Goal: Information Seeking & Learning: Learn about a topic

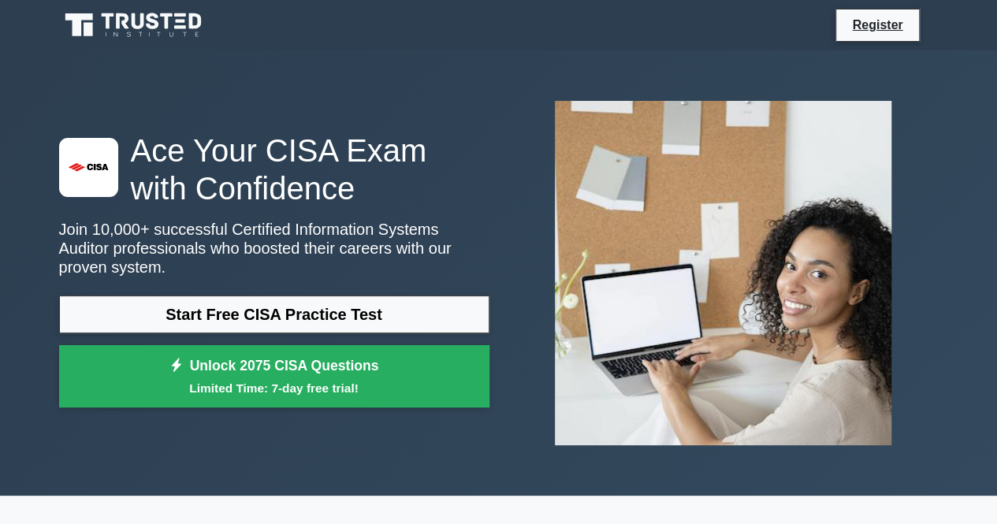
click at [647, 200] on img at bounding box center [723, 273] width 362 height 370
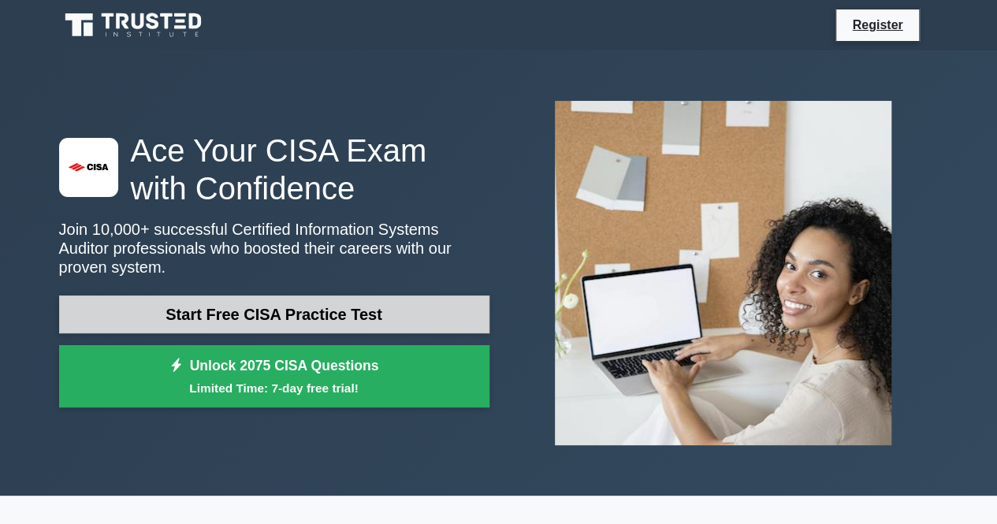
click at [342, 306] on link "Start Free CISA Practice Test" at bounding box center [274, 315] width 430 height 38
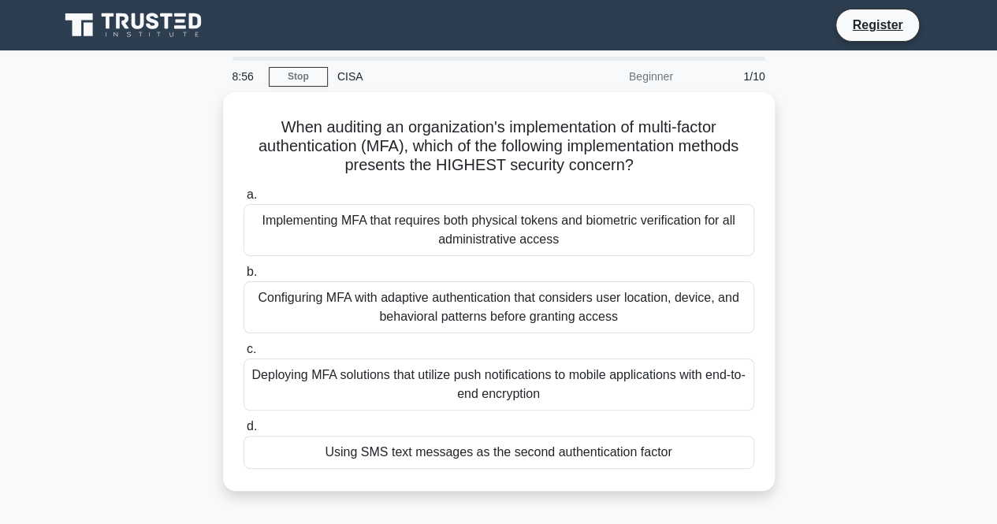
click at [902, 418] on div "When auditing an organization's implementation of multi-factor authentication (…" at bounding box center [499, 301] width 899 height 418
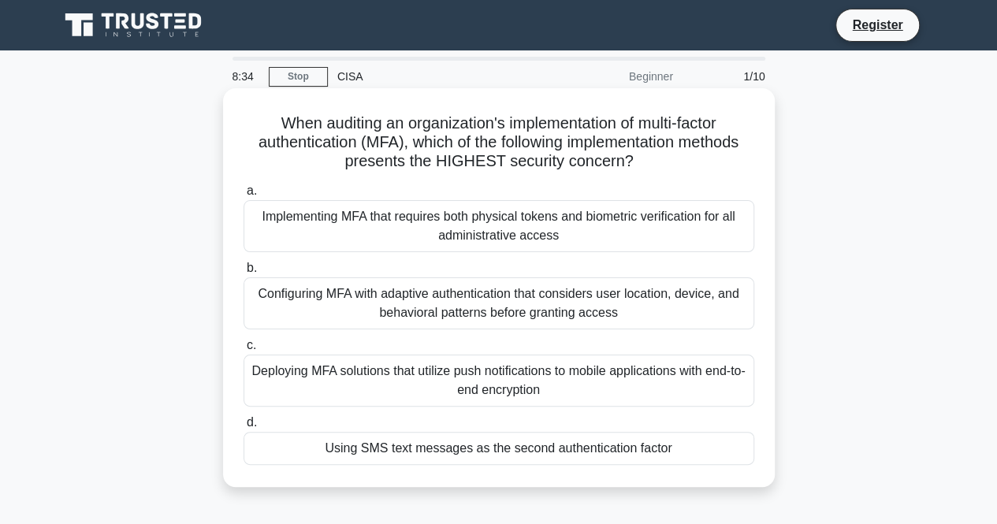
click at [453, 319] on div "Configuring MFA with adaptive authentication that considers user location, devi…" at bounding box center [499, 304] width 511 height 52
click at [244, 274] on input "b. Configuring MFA with adaptive authentication that considers user location, d…" at bounding box center [244, 268] width 0 height 10
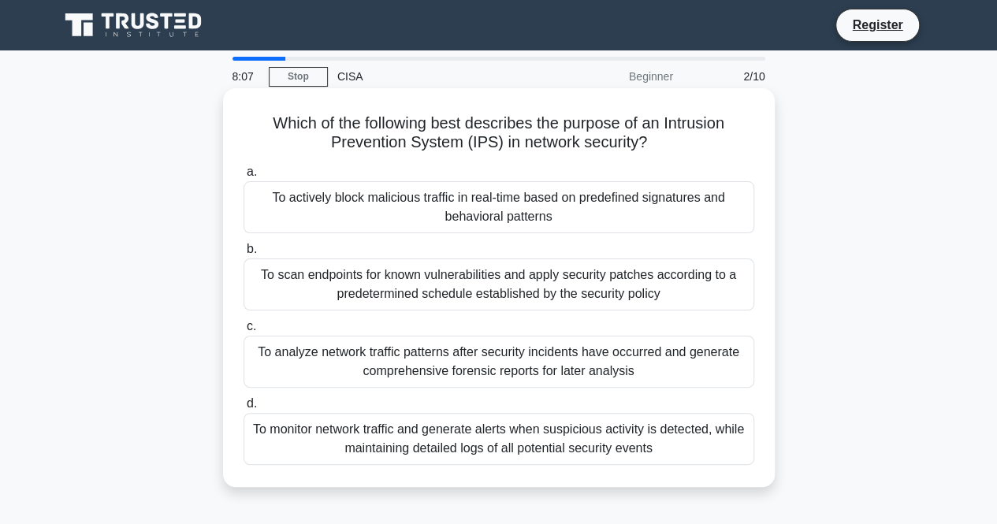
click at [475, 204] on div "To actively block malicious traffic in real-time based on predefined signatures…" at bounding box center [499, 207] width 511 height 52
click at [244, 177] on input "a. To actively block malicious traffic in real-time based on predefined signatu…" at bounding box center [244, 172] width 0 height 10
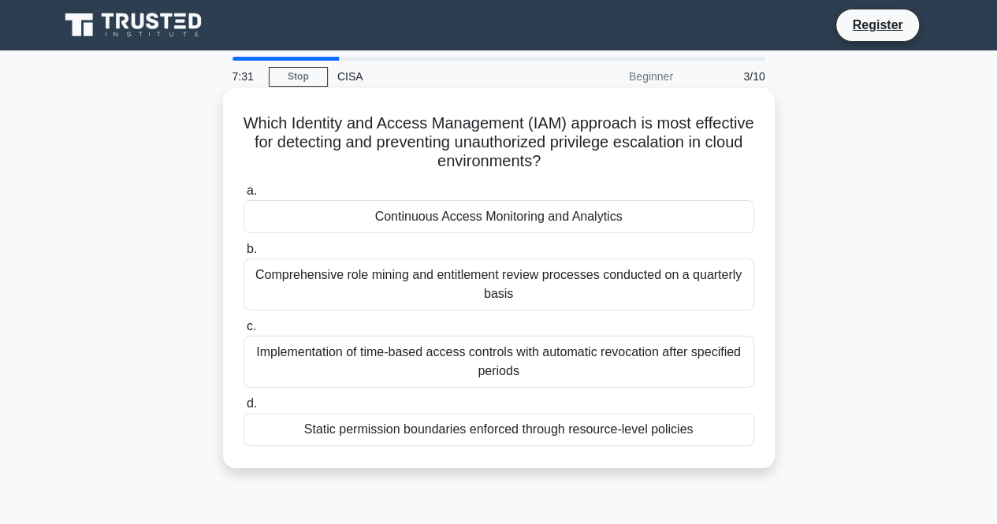
click at [433, 222] on div "Continuous Access Monitoring and Analytics" at bounding box center [499, 216] width 511 height 33
click at [244, 196] on input "a. Continuous Access Monitoring and Analytics" at bounding box center [244, 191] width 0 height 10
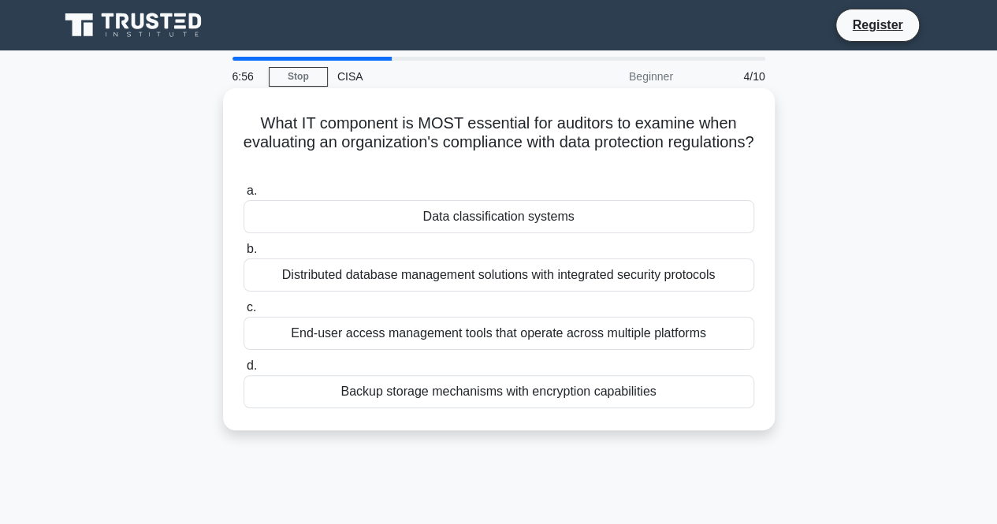
click at [470, 222] on div "Data classification systems" at bounding box center [499, 216] width 511 height 33
click at [244, 196] on input "a. Data classification systems" at bounding box center [244, 191] width 0 height 10
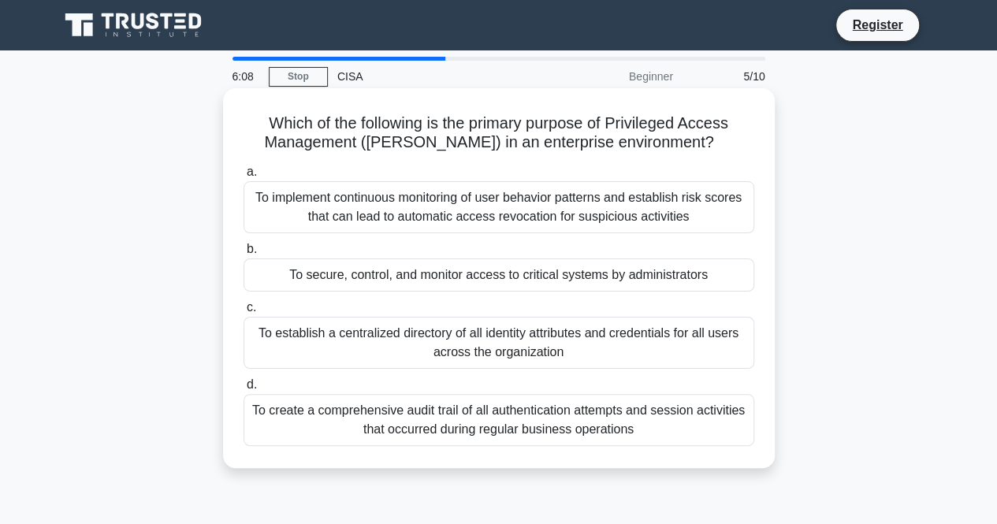
click at [429, 337] on div "To establish a centralized directory of all identity attributes and credentials…" at bounding box center [499, 343] width 511 height 52
click at [244, 313] on input "c. To establish a centralized directory of all identity attributes and credenti…" at bounding box center [244, 308] width 0 height 10
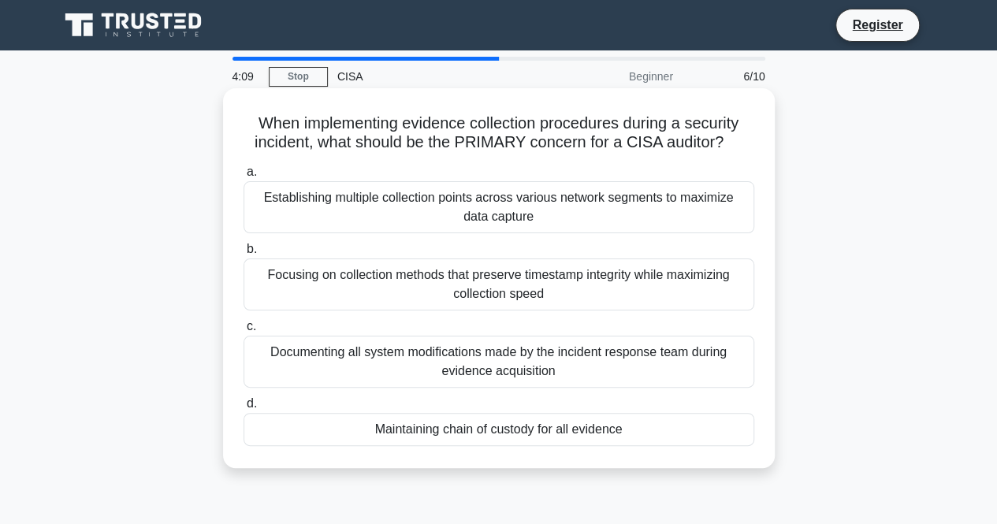
click at [481, 195] on div "Establishing multiple collection points across various network segments to maxi…" at bounding box center [499, 207] width 511 height 52
click at [244, 177] on input "a. Establishing multiple collection points across various network segments to m…" at bounding box center [244, 172] width 0 height 10
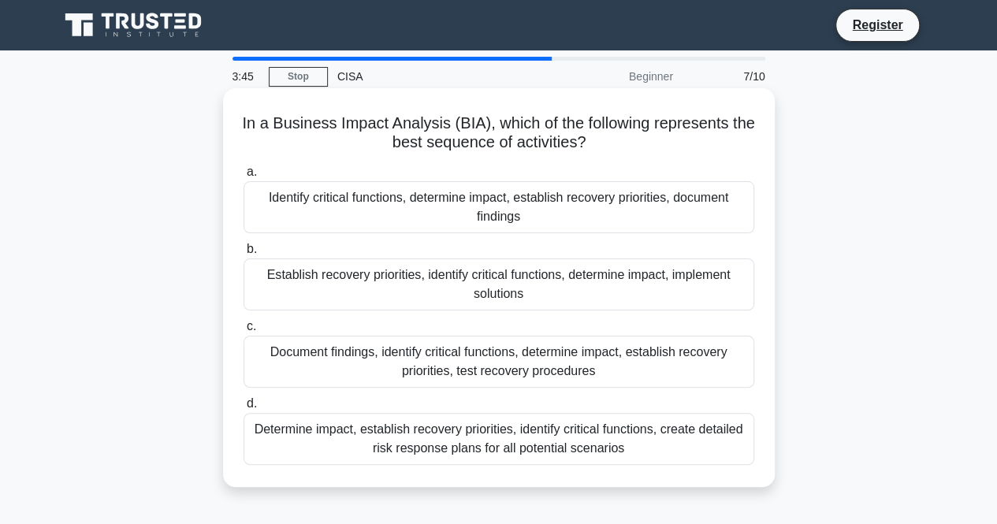
click at [461, 206] on div "Identify critical functions, determine impact, establish recovery priorities, d…" at bounding box center [499, 207] width 511 height 52
click at [244, 177] on input "a. Identify critical functions, determine impact, establish recovery priorities…" at bounding box center [244, 172] width 0 height 10
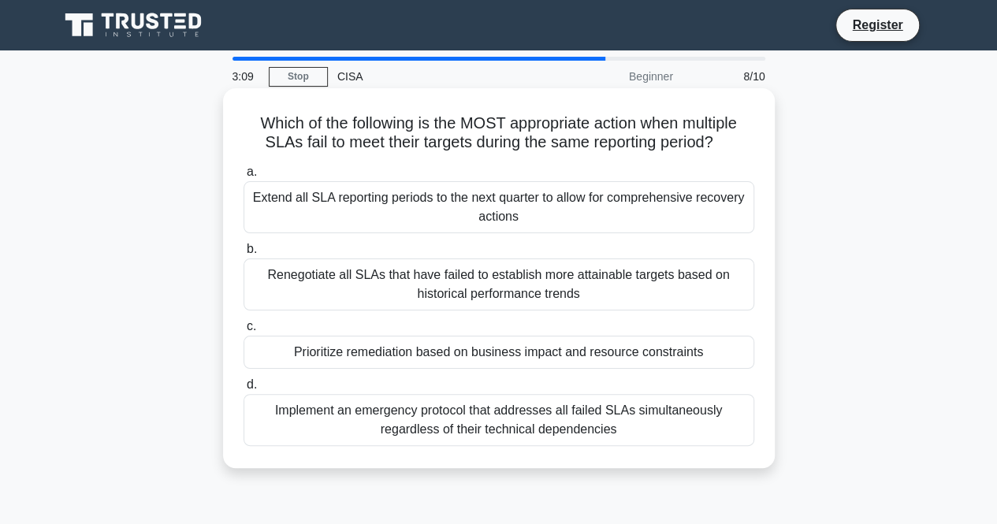
click at [380, 278] on div "Renegotiate all SLAs that have failed to establish more attainable targets base…" at bounding box center [499, 285] width 511 height 52
click at [244, 255] on input "b. Renegotiate all SLAs that have failed to establish more attainable targets b…" at bounding box center [244, 249] width 0 height 10
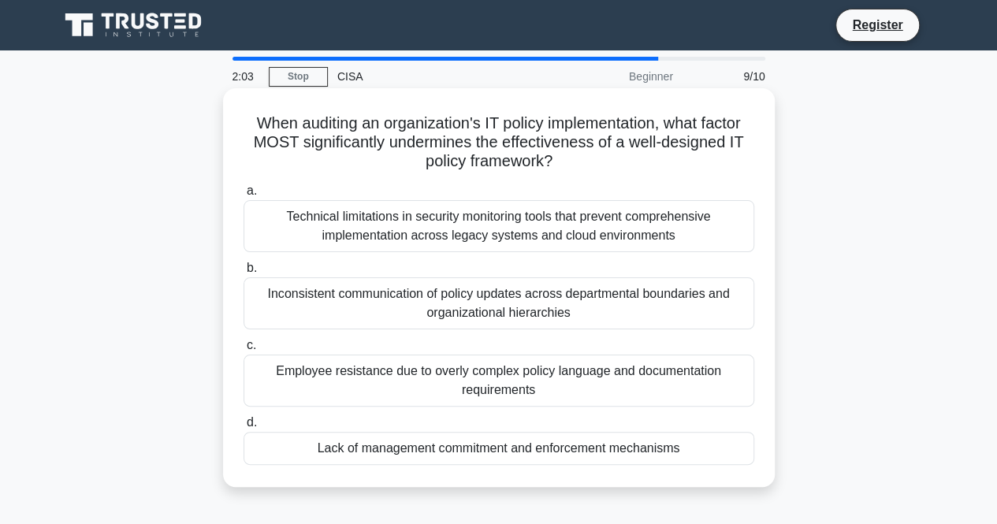
click at [501, 380] on div "Employee resistance due to overly complex policy language and documentation req…" at bounding box center [499, 381] width 511 height 52
click at [244, 351] on input "c. Employee resistance due to overly complex policy language and documentation …" at bounding box center [244, 346] width 0 height 10
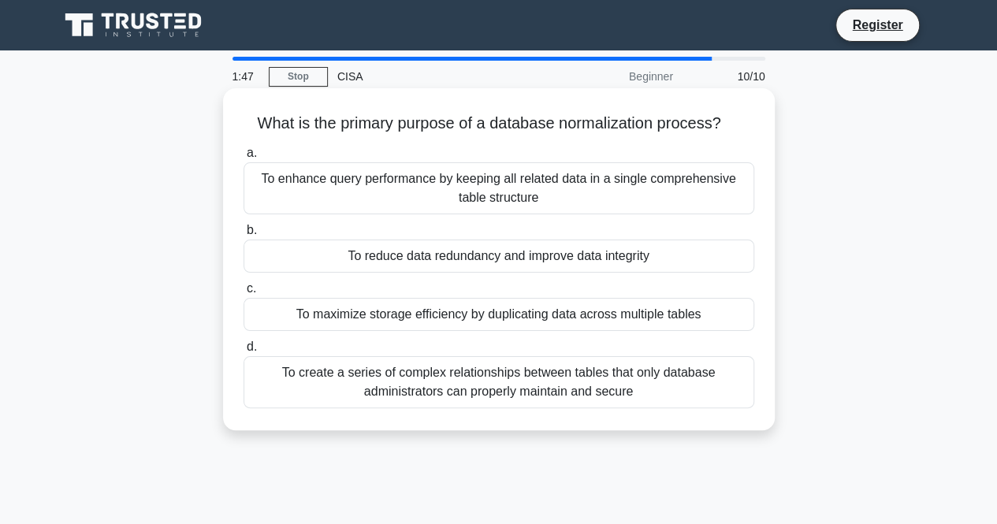
click at [471, 258] on div "To reduce data redundancy and improve data integrity" at bounding box center [499, 256] width 511 height 33
click at [244, 236] on input "b. To reduce data redundancy and improve data integrity" at bounding box center [244, 230] width 0 height 10
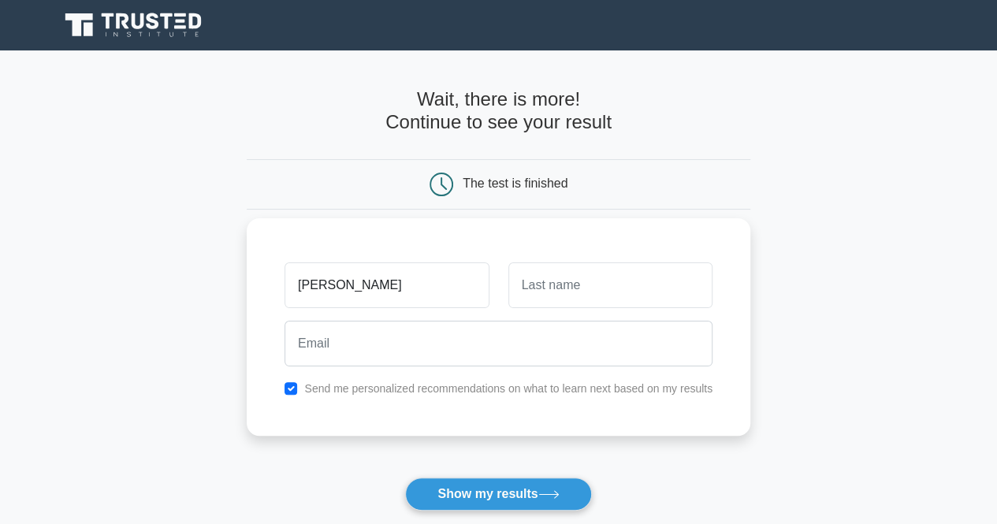
type input "[PERSON_NAME]"
click at [560, 283] on input "text" at bounding box center [611, 286] width 204 height 46
type input "Egah"
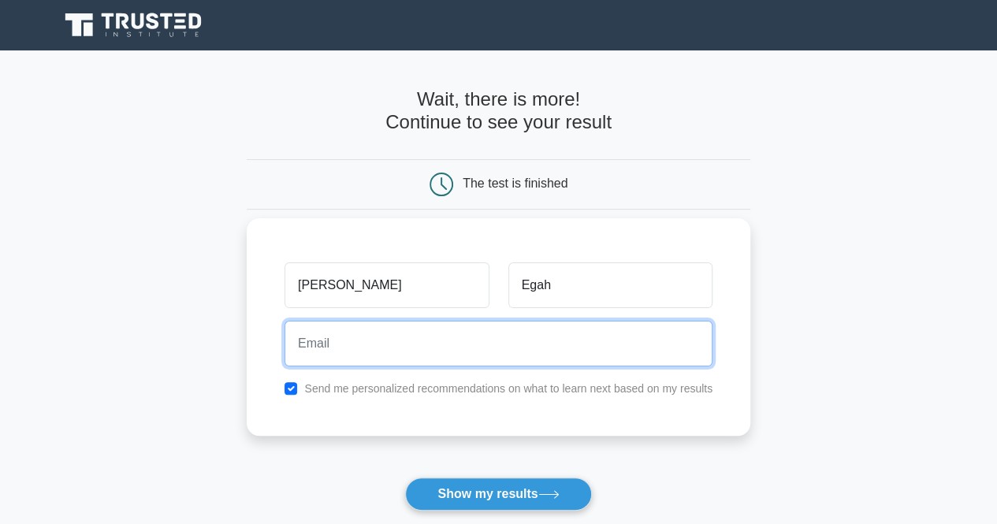
click at [384, 343] on input "email" at bounding box center [499, 344] width 428 height 46
type input "aseleasele2007b@yahoo.com"
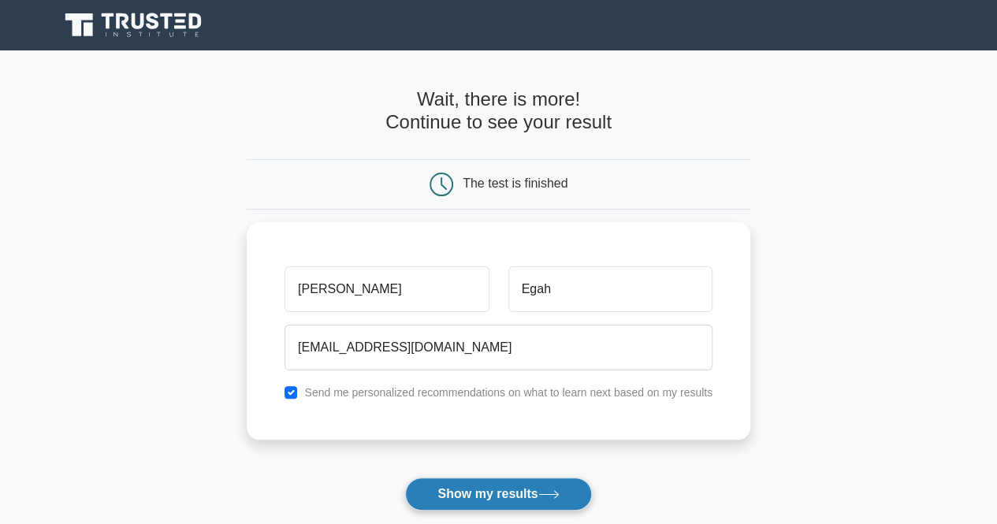
click at [491, 487] on button "Show my results" at bounding box center [498, 494] width 186 height 33
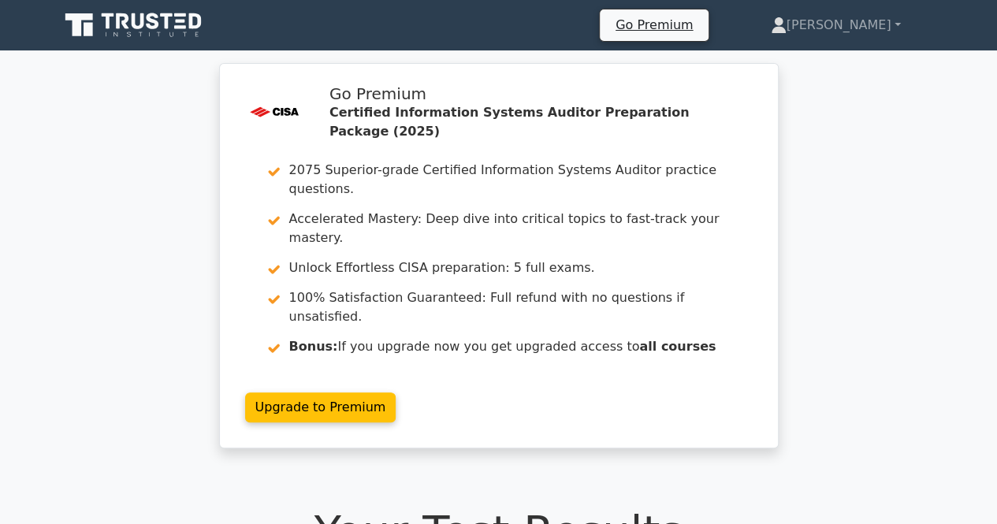
click at [167, 505] on h1 "Your Test Results" at bounding box center [499, 531] width 880 height 53
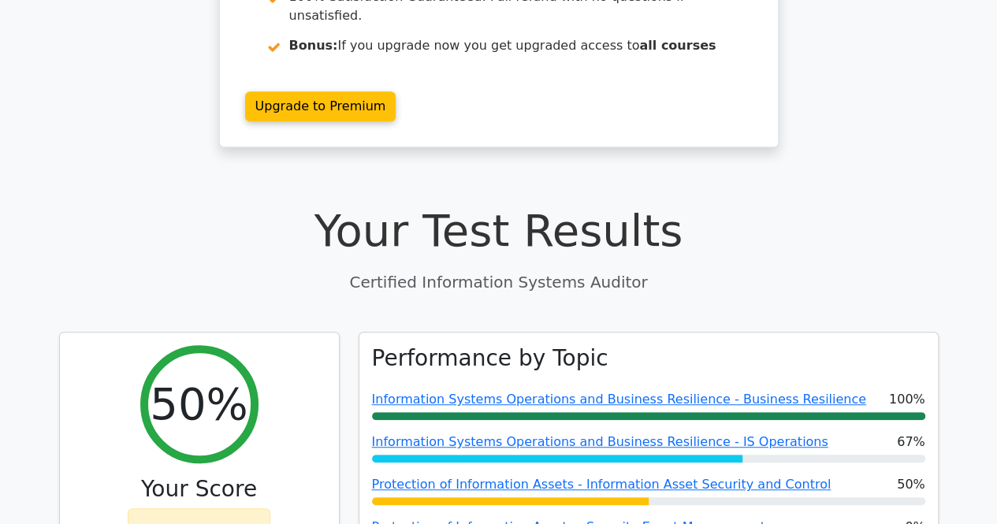
scroll to position [307, 0]
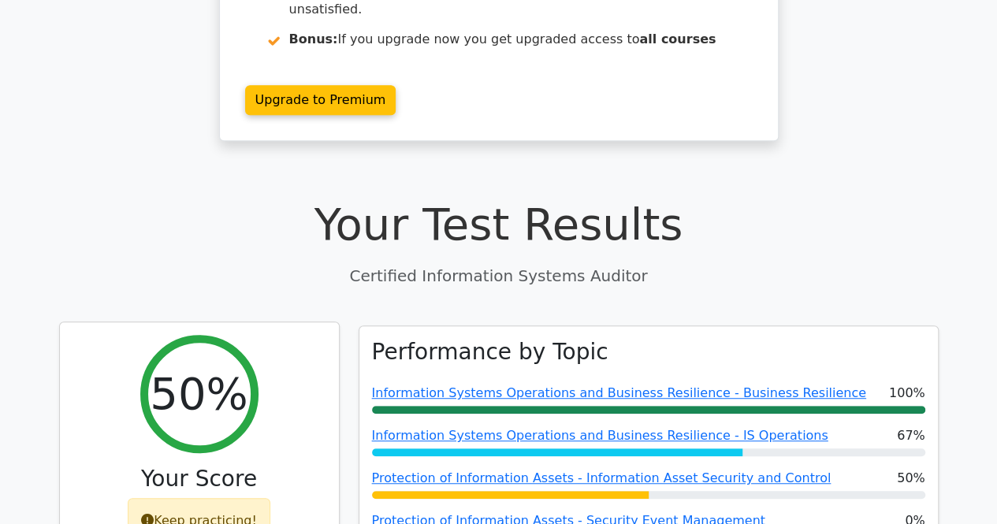
click at [254, 466] on h3 "Your Score" at bounding box center [200, 479] width 254 height 27
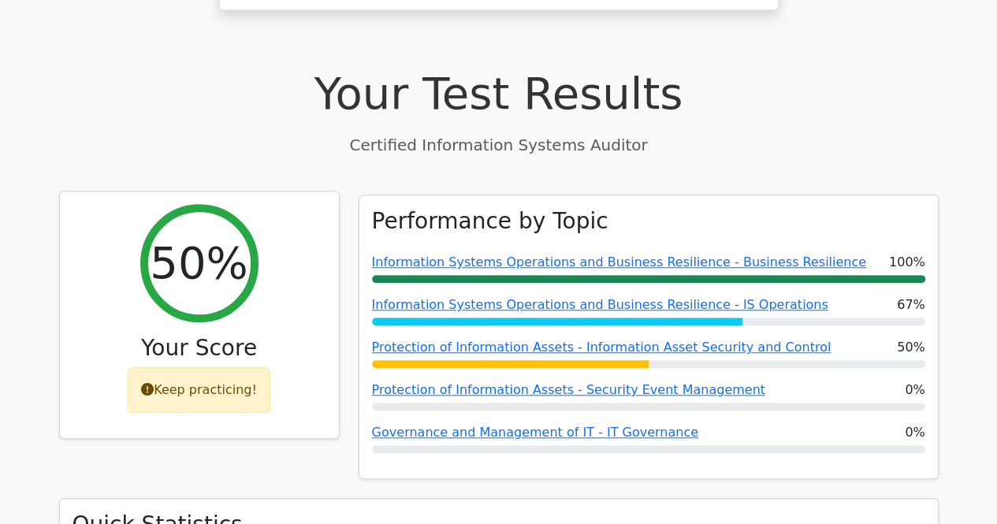
scroll to position [449, 0]
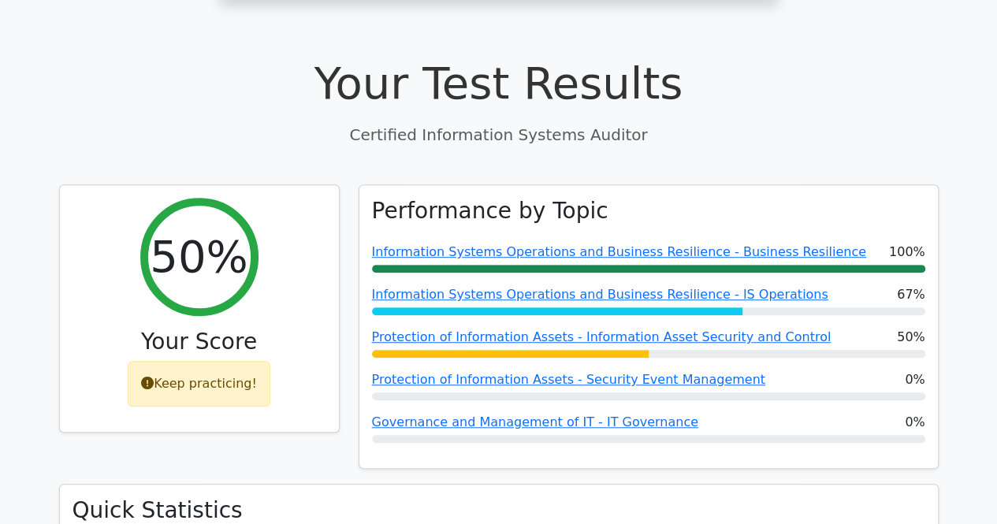
click at [118, 498] on h3 "Quick Statistics" at bounding box center [499, 511] width 853 height 27
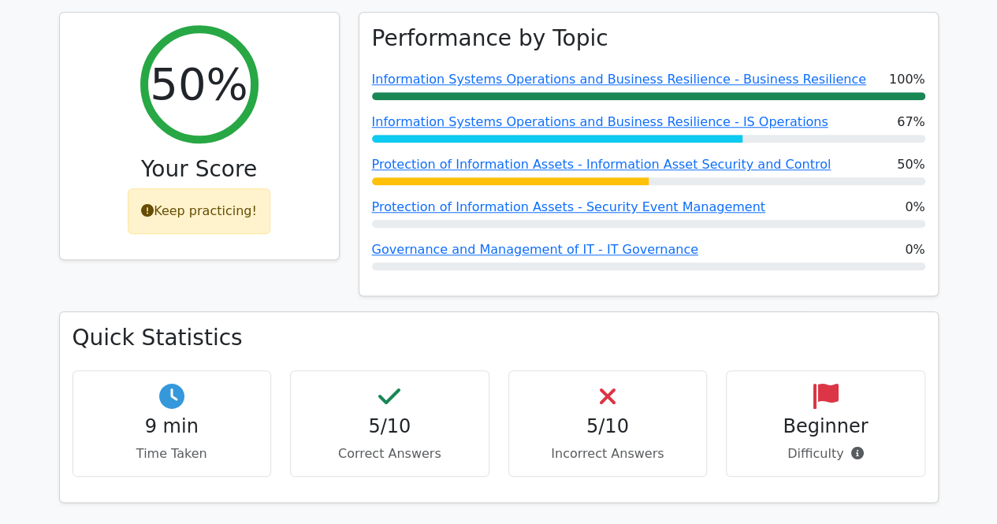
scroll to position [628, 0]
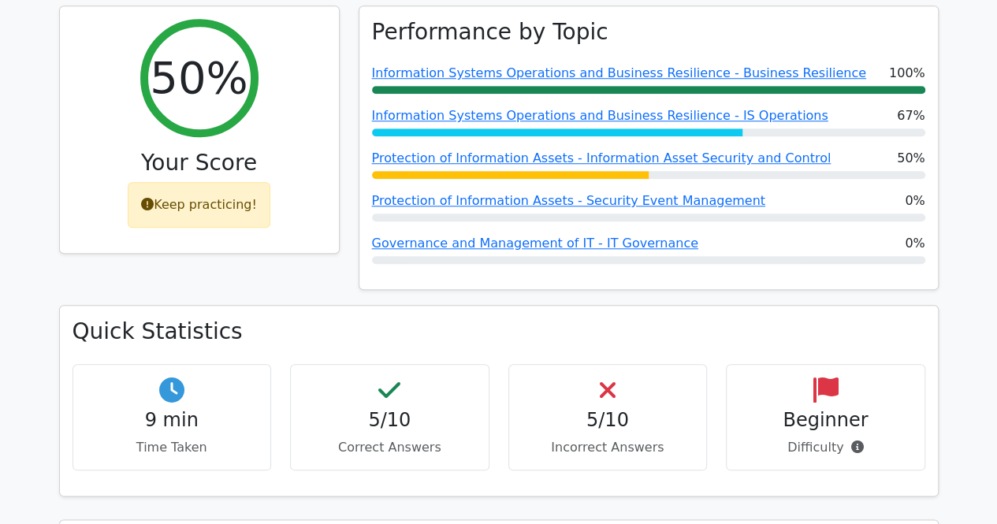
click at [248, 306] on div "Quick Statistics 9 min Time Taken 5/10 Correct Answers 5/10 Incorrect Answers B…" at bounding box center [499, 400] width 878 height 189
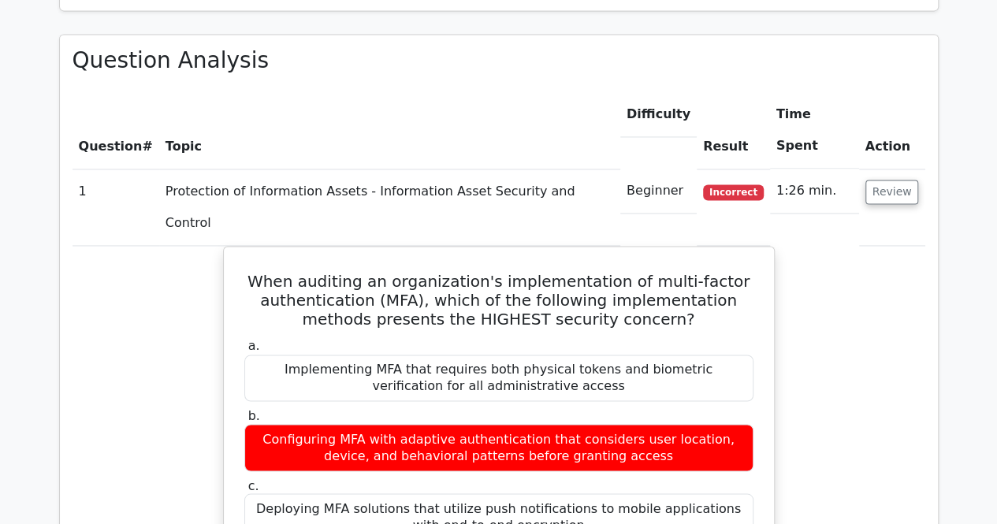
scroll to position [1127, 0]
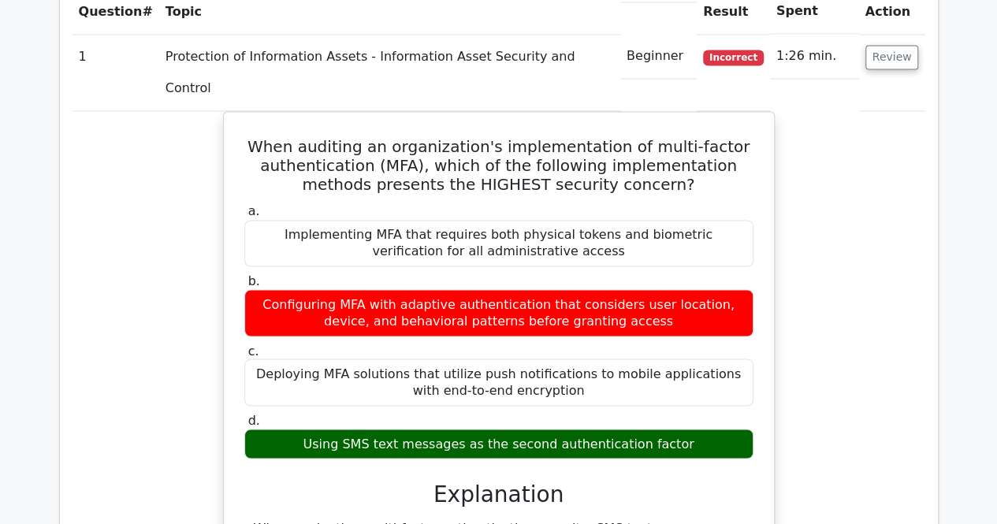
scroll to position [1251, 0]
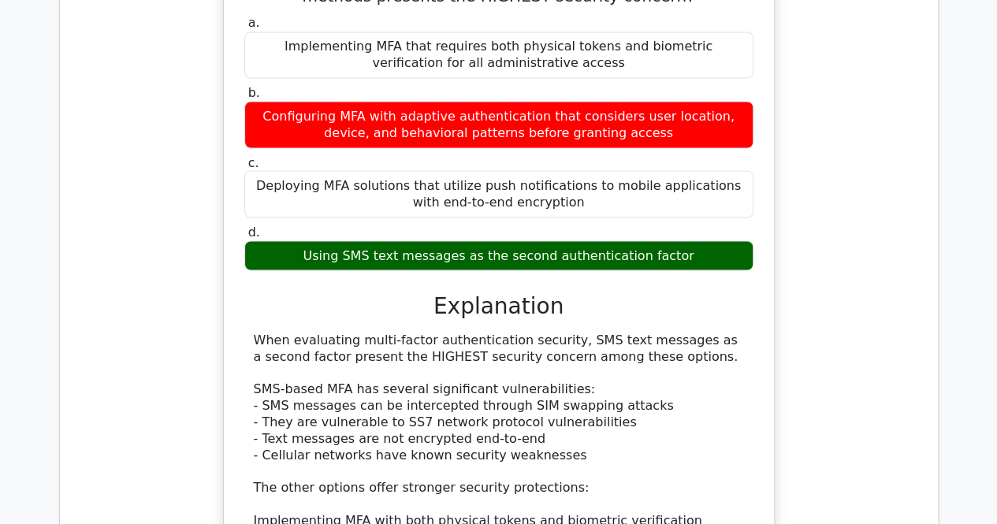
scroll to position [1447, 0]
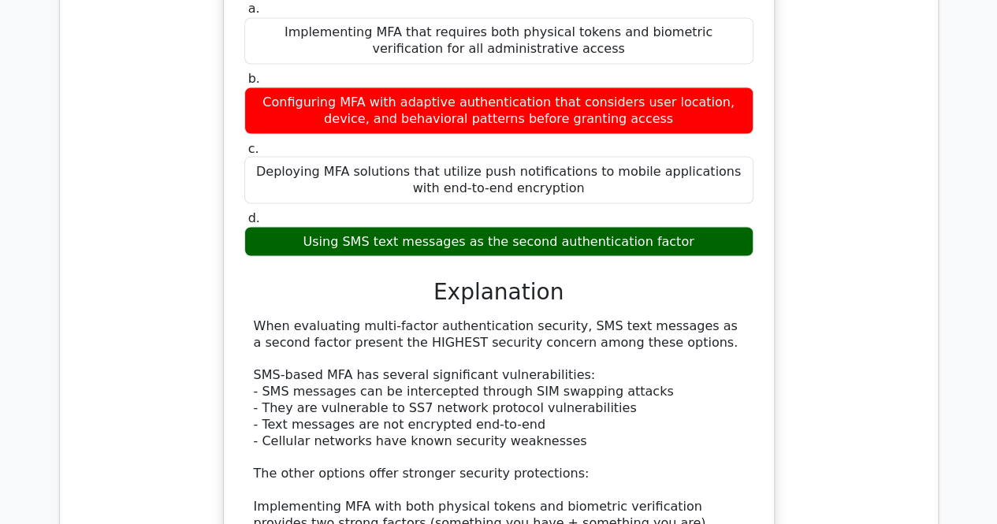
click at [182, 451] on div "When auditing an organization's implementation of multi-factor authentication (…" at bounding box center [499, 369] width 853 height 920
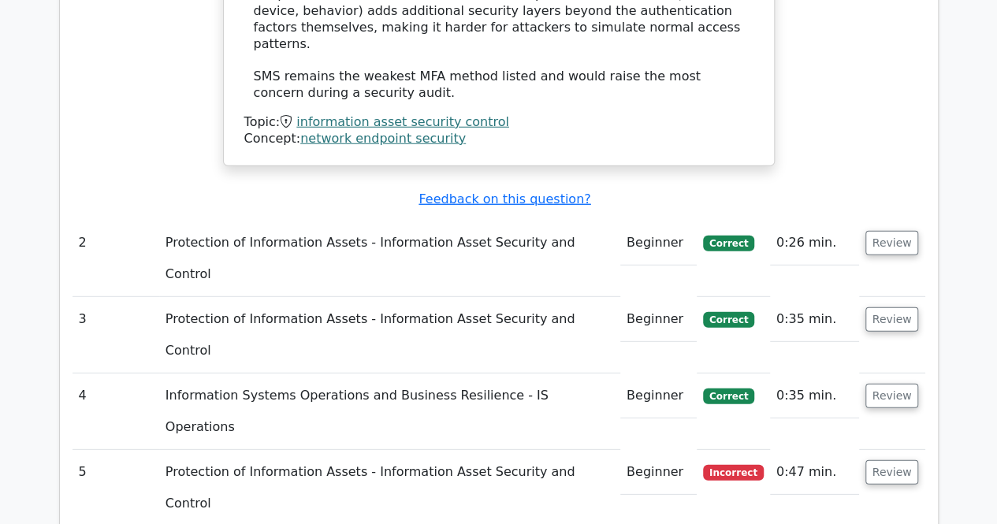
scroll to position [2093, 0]
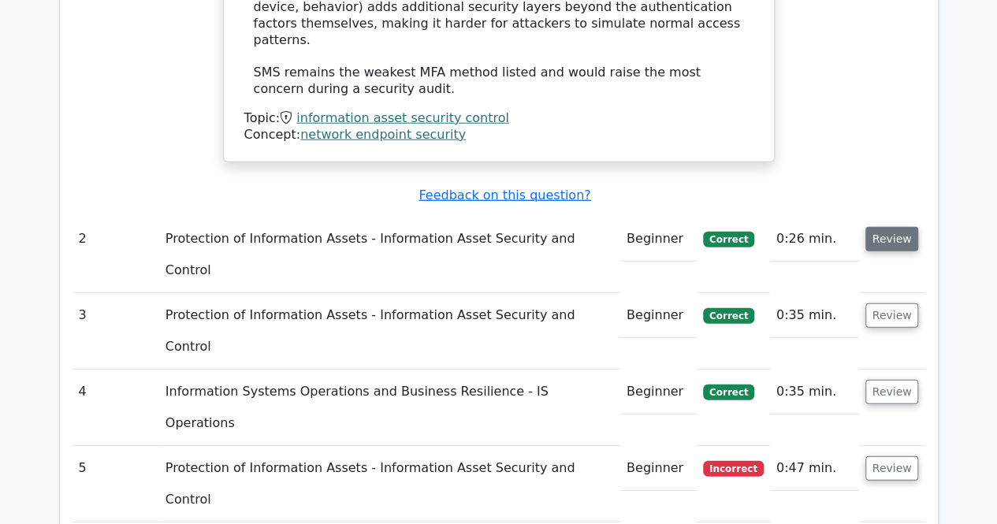
click at [892, 227] on button "Review" at bounding box center [893, 239] width 54 height 24
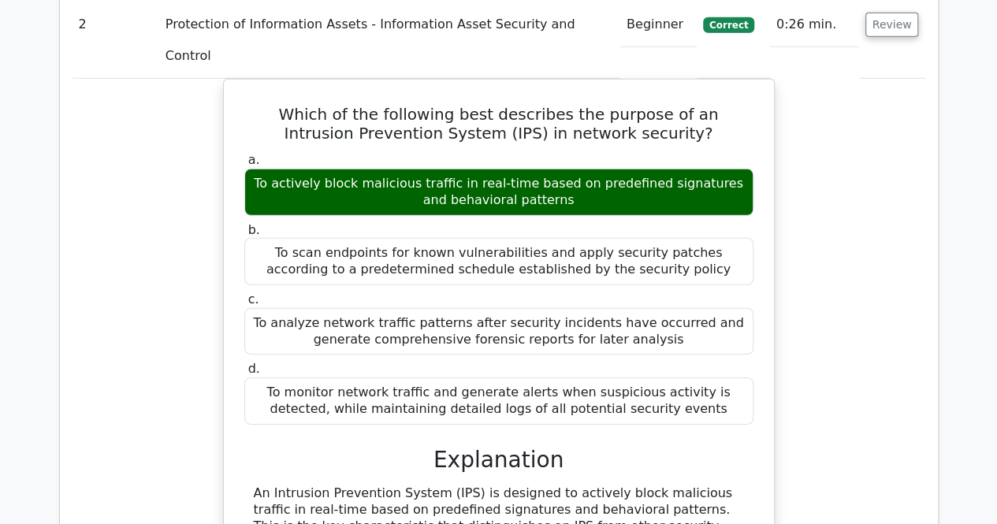
scroll to position [2312, 0]
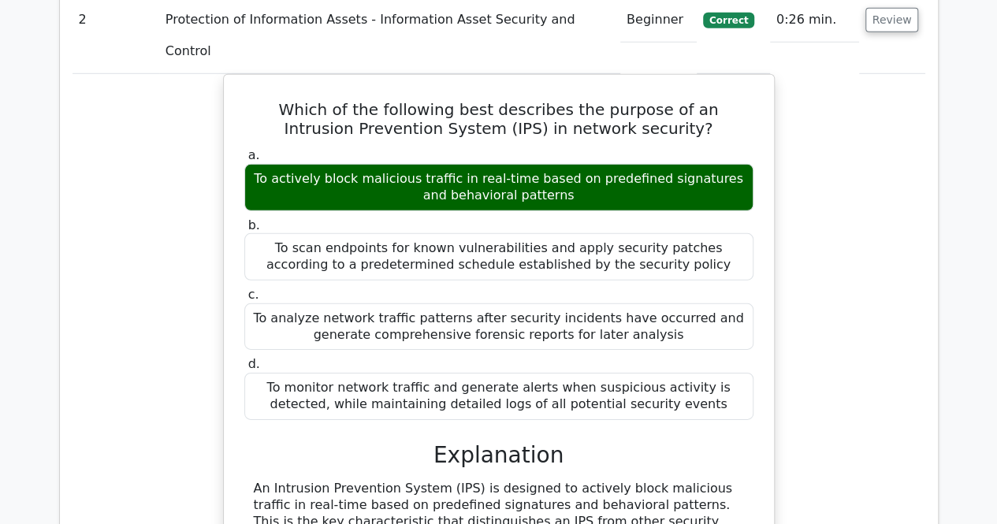
click at [208, 416] on div "Which of the following best describes the purpose of an Intrusion Prevention Sy…" at bounding box center [499, 451] width 853 height 754
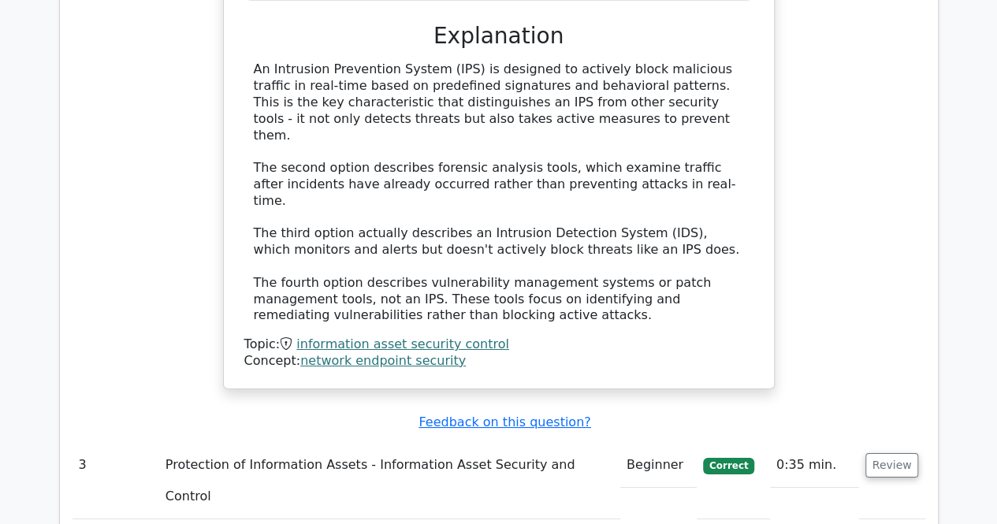
scroll to position [2733, 0]
click at [892, 453] on button "Review" at bounding box center [893, 465] width 54 height 24
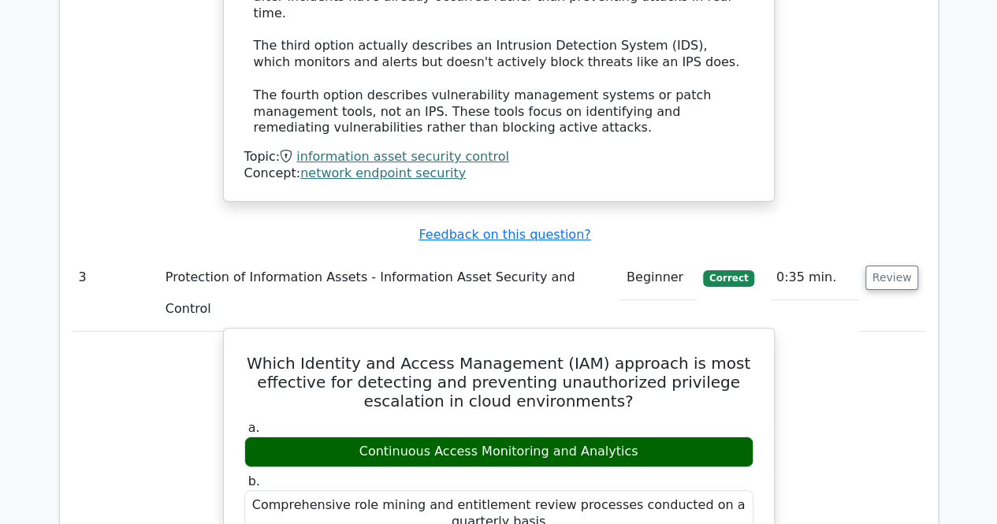
scroll to position [2923, 0]
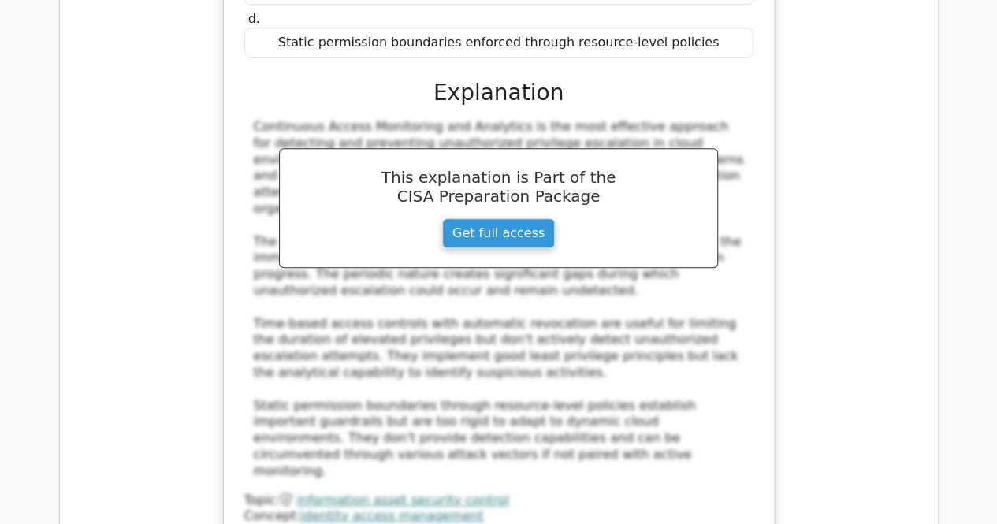
scroll to position [3570, 0]
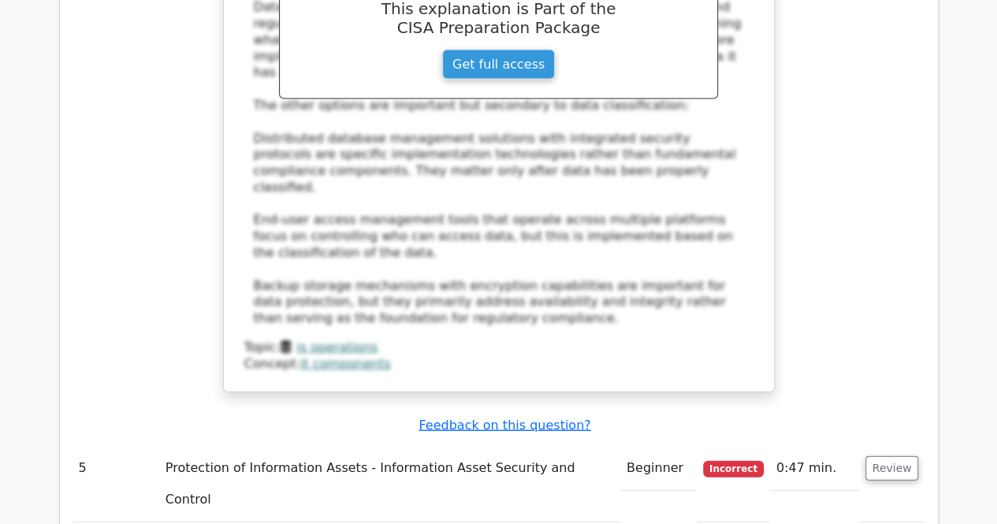
scroll to position [4633, 0]
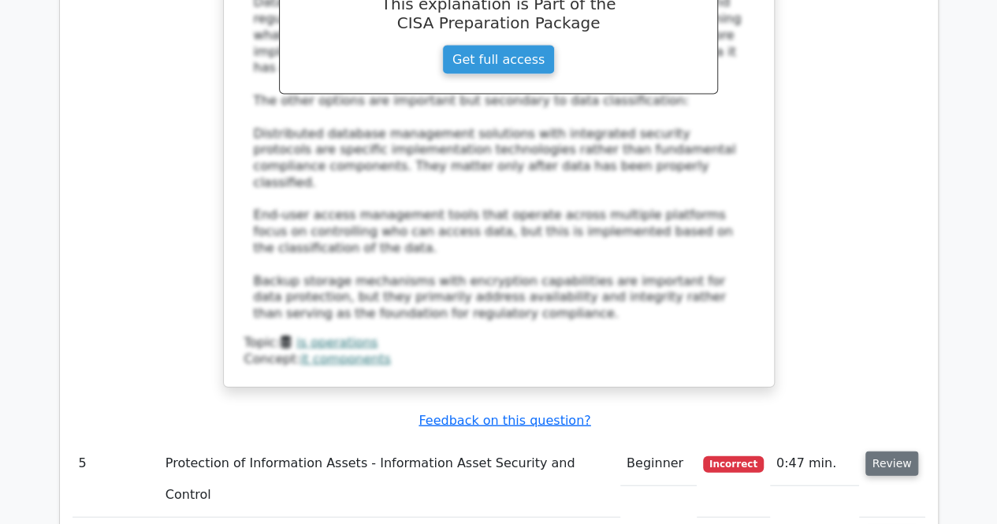
click at [899, 452] on button "Review" at bounding box center [893, 464] width 54 height 24
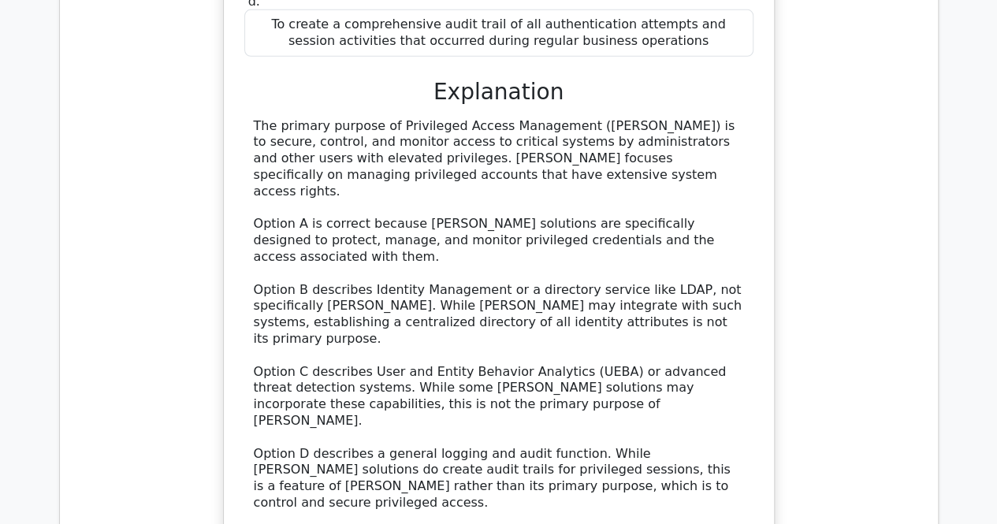
scroll to position [5466, 0]
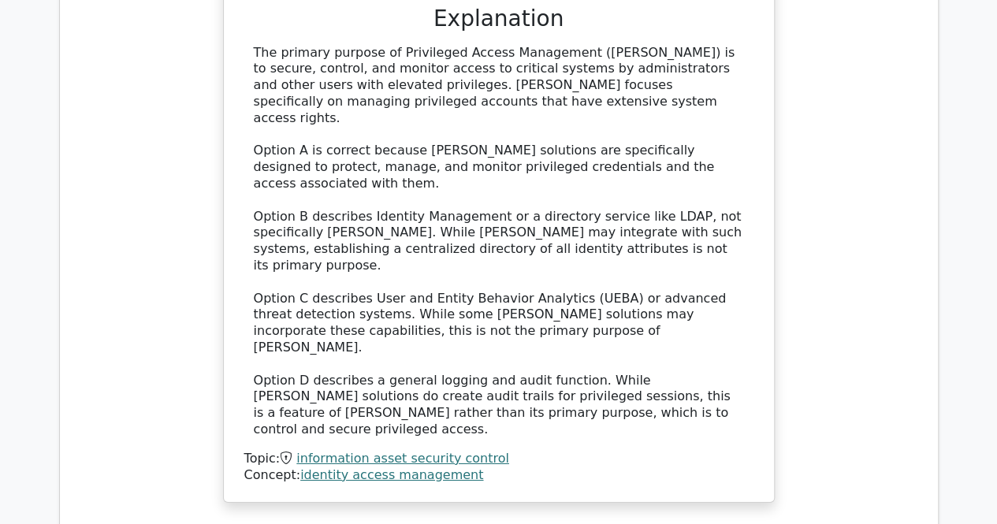
scroll to position [5534, 0]
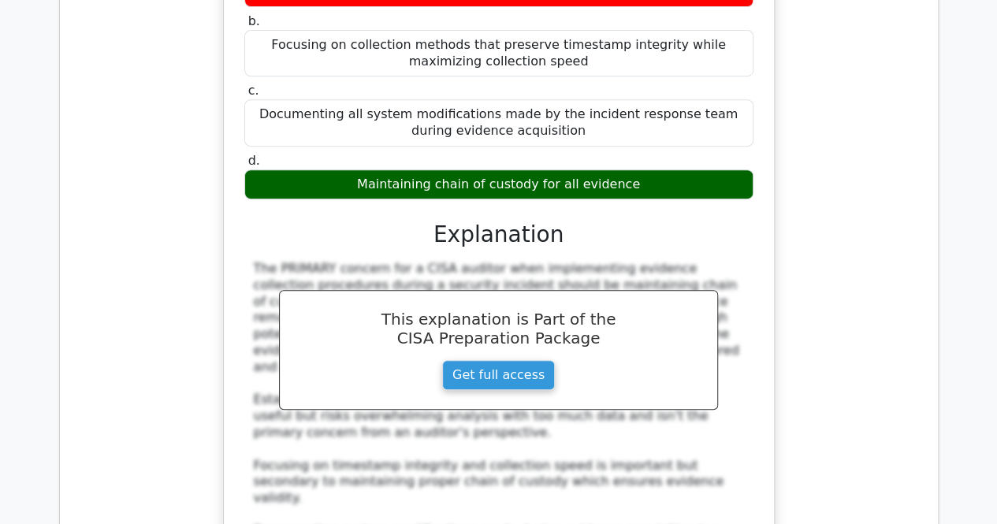
scroll to position [6287, 0]
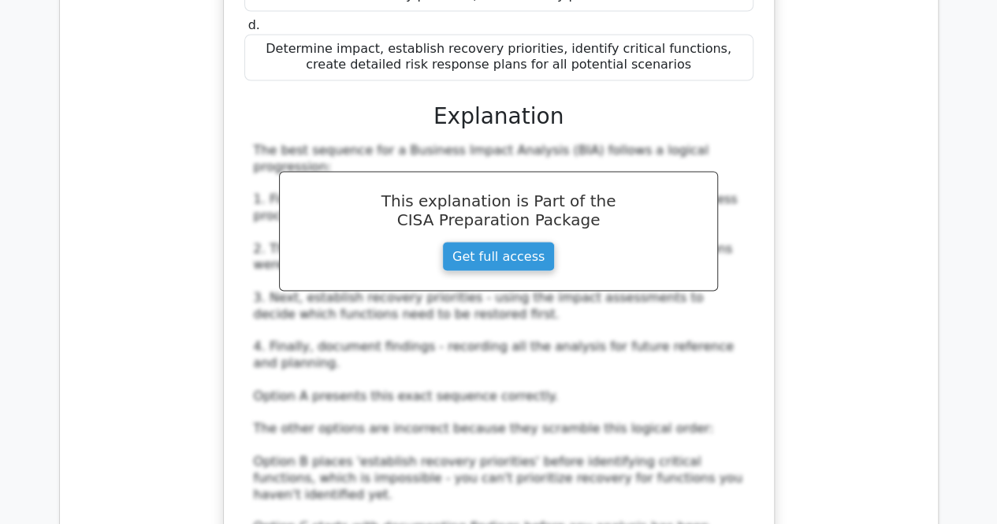
scroll to position [7385, 0]
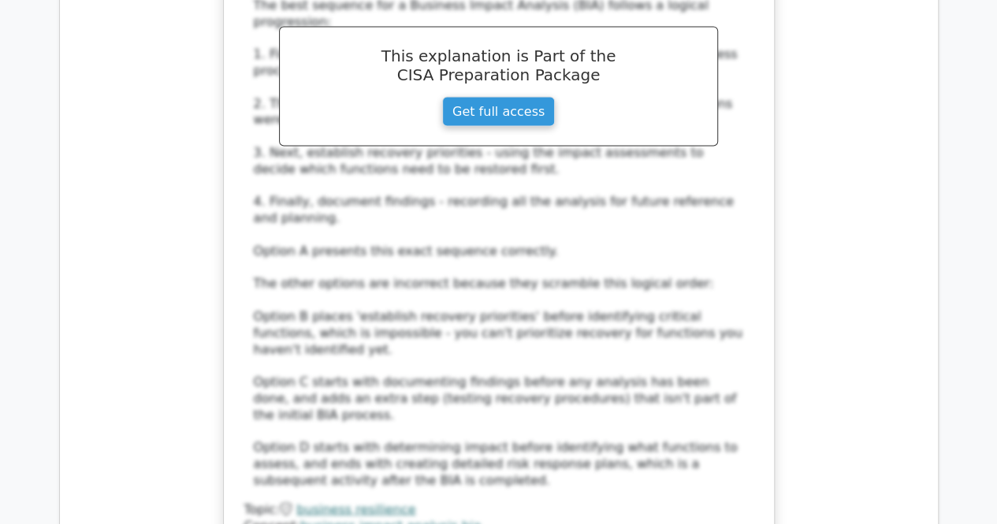
scroll to position [7588, 0]
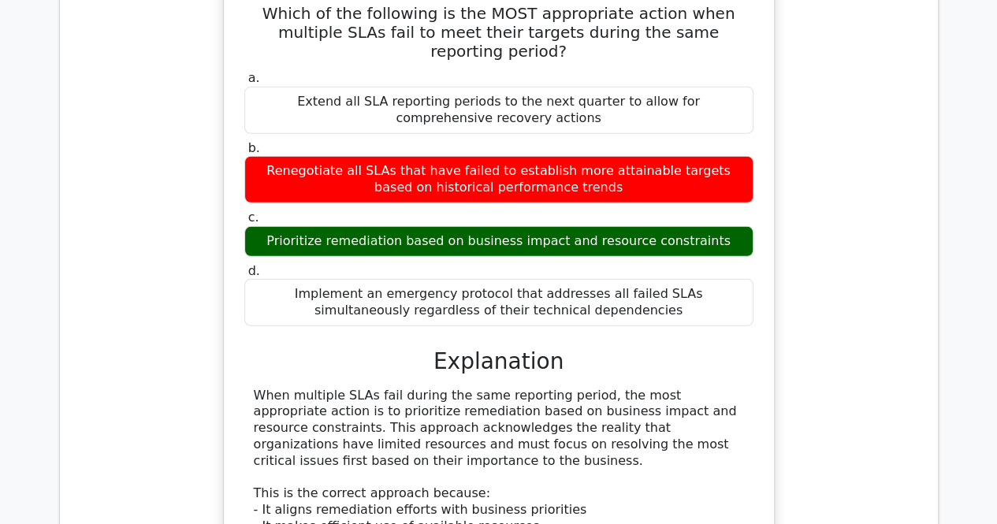
scroll to position [8238, 0]
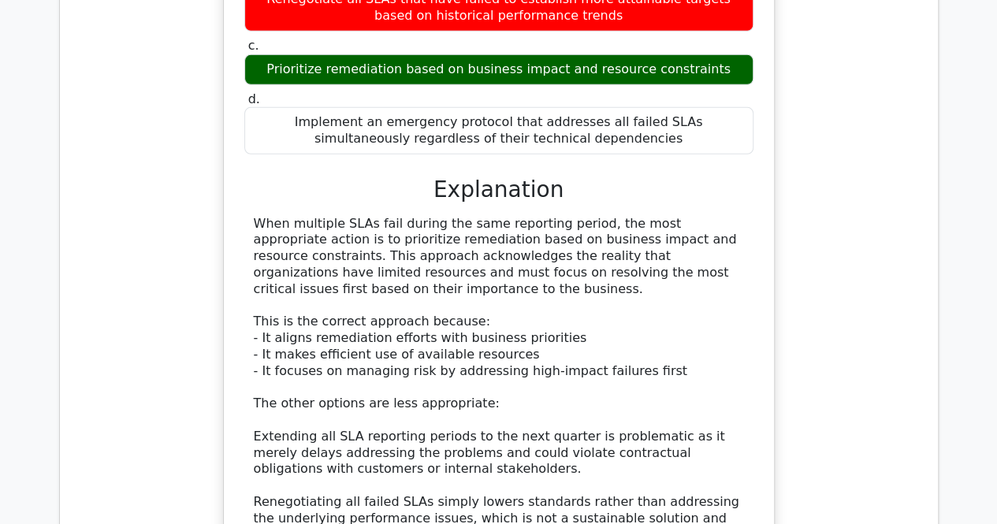
scroll to position [8456, 0]
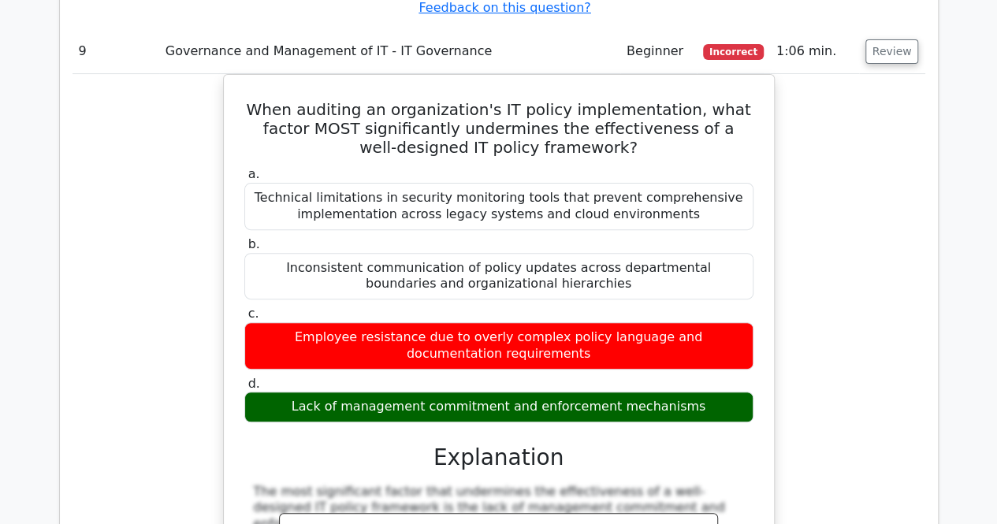
scroll to position [9134, 0]
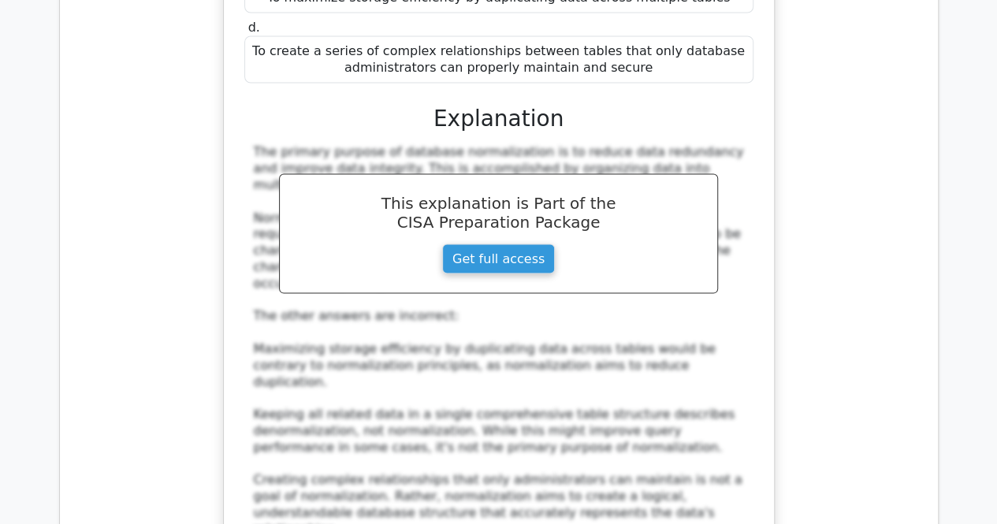
scroll to position [10489, 0]
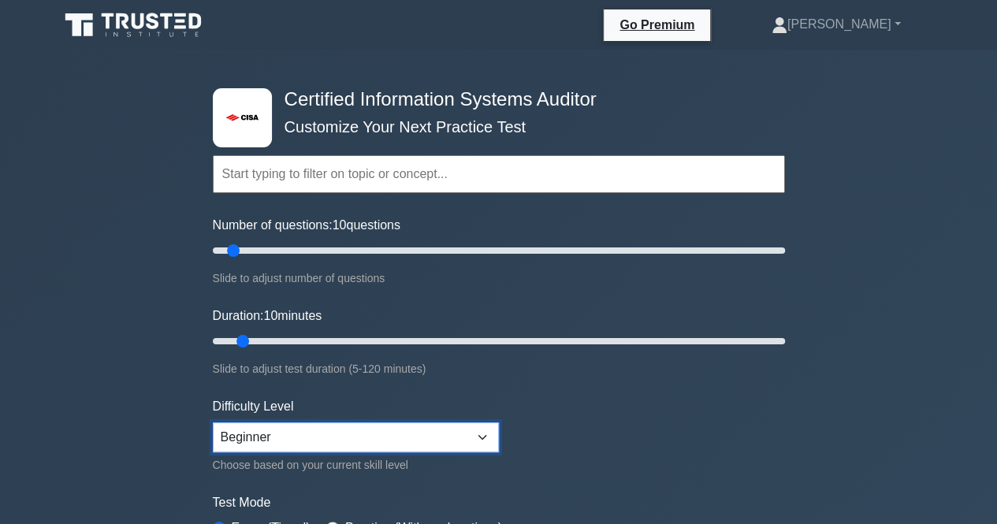
click at [482, 437] on select "Beginner Intermediate Expert" at bounding box center [356, 438] width 286 height 30
click at [213, 423] on select "Beginner Intermediate Expert" at bounding box center [356, 438] width 286 height 30
click at [132, 422] on div ".st0{fill:#E31818;} Certified Information Systems Auditor Customize Your Next P…" at bounding box center [498, 516] width 997 height 933
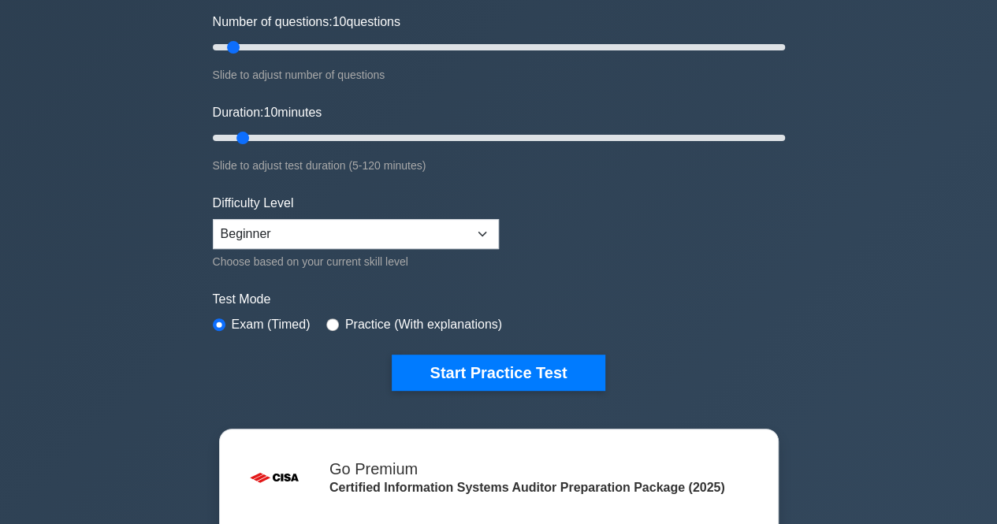
scroll to position [219, 0]
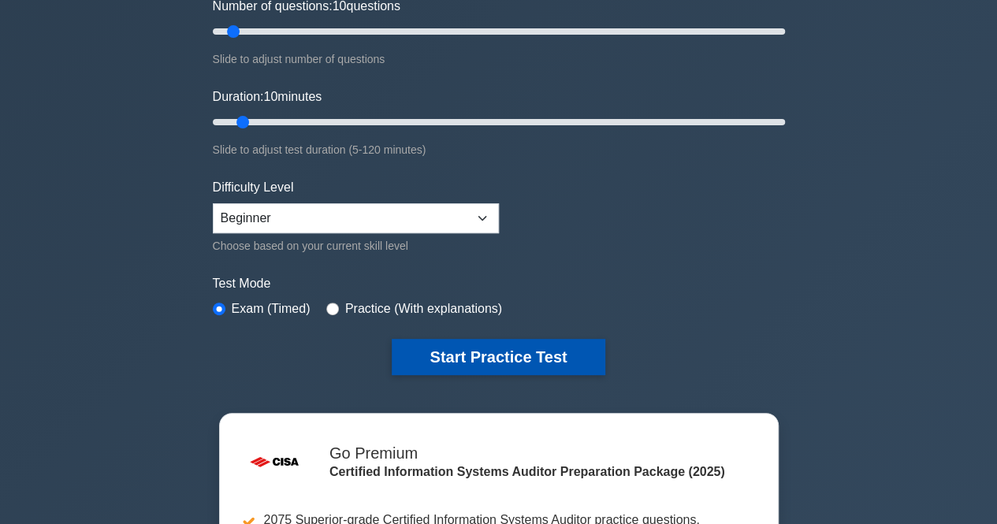
click at [484, 352] on button "Start Practice Test" at bounding box center [498, 357] width 213 height 36
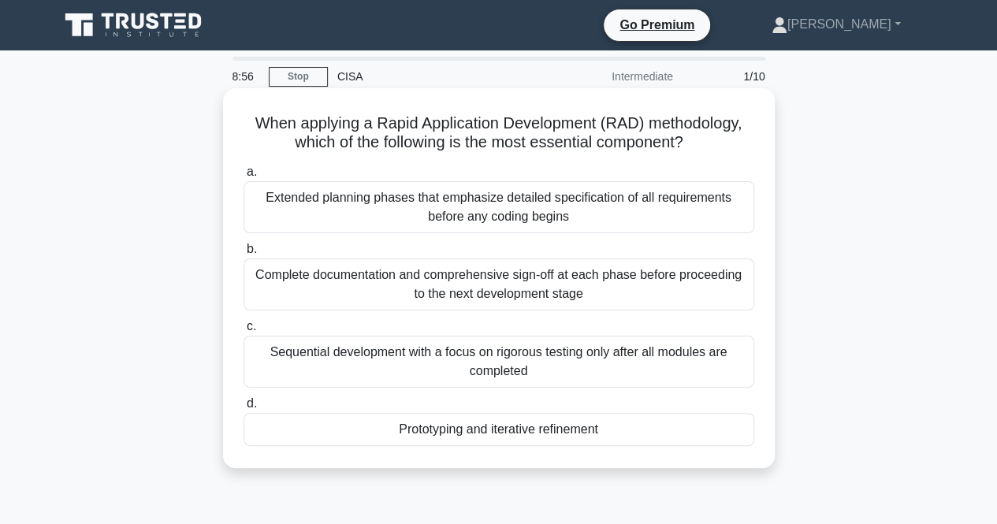
click at [476, 363] on div "Sequential development with a focus on rigorous testing only after all modules …" at bounding box center [499, 362] width 511 height 52
click at [244, 332] on input "c. Sequential development with a focus on rigorous testing only after all modul…" at bounding box center [244, 327] width 0 height 10
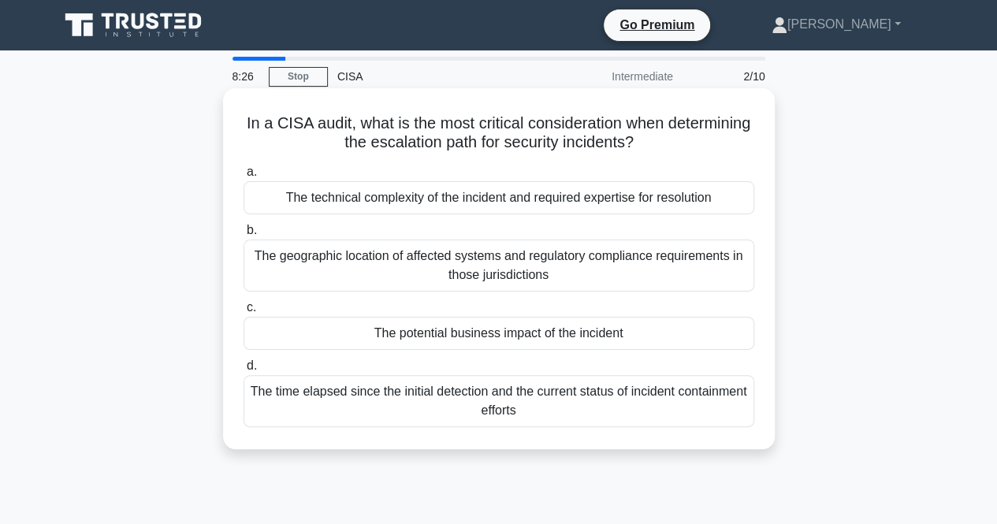
click at [461, 341] on div "The potential business impact of the incident" at bounding box center [499, 333] width 511 height 33
click at [244, 313] on input "c. The potential business impact of the incident" at bounding box center [244, 308] width 0 height 10
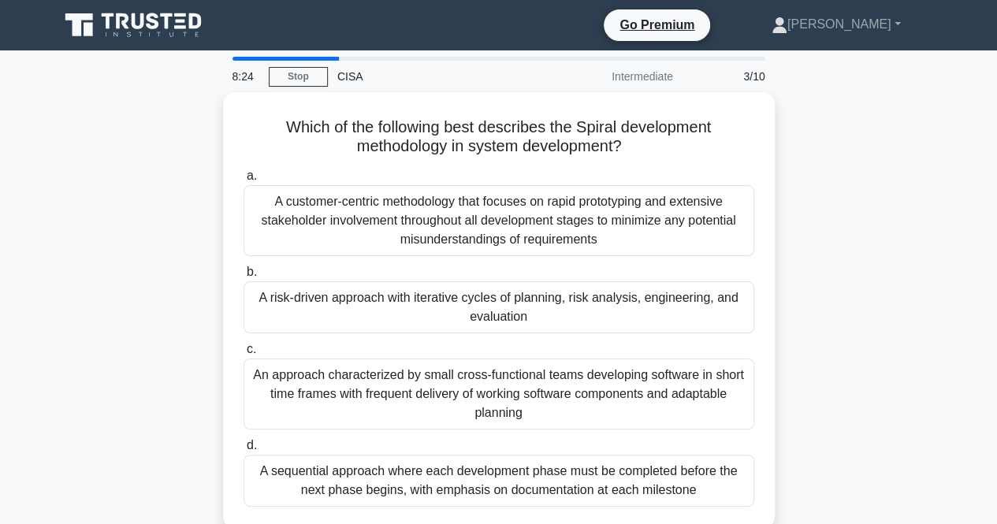
click at [192, 457] on div "Which of the following best describes the Spiral development methodology in sys…" at bounding box center [499, 320] width 899 height 456
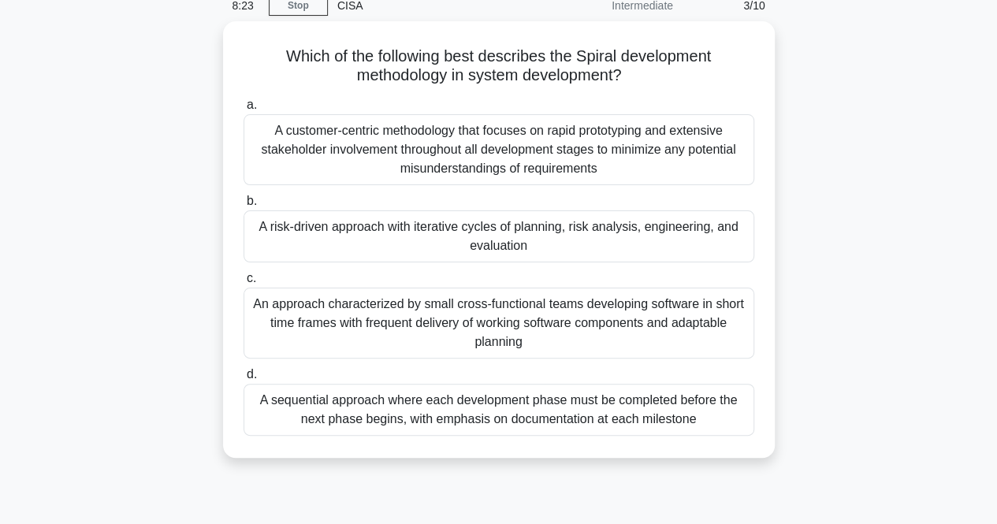
scroll to position [71, 0]
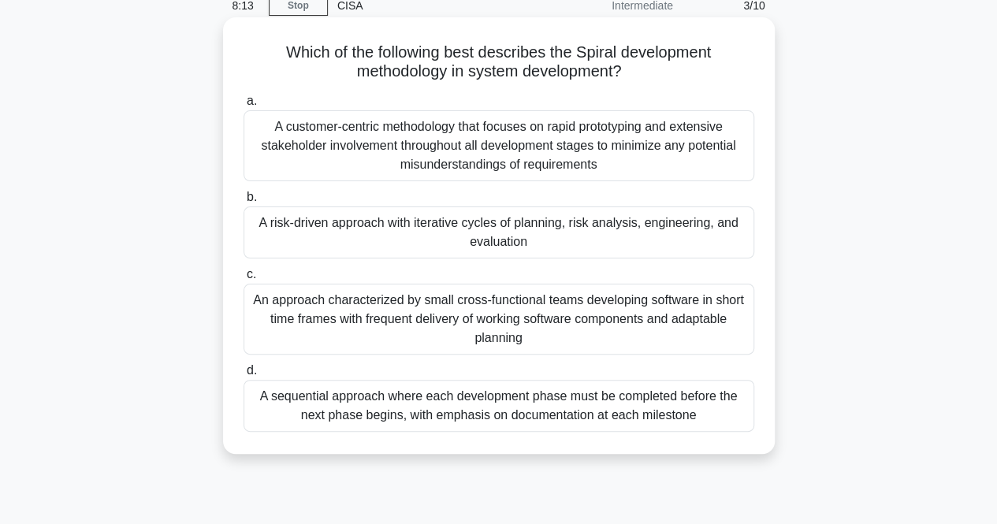
click at [479, 319] on div "An approach characterized by small cross-functional teams developing software i…" at bounding box center [499, 319] width 511 height 71
click at [244, 280] on input "c. An approach characterized by small cross-functional teams developing softwar…" at bounding box center [244, 275] width 0 height 10
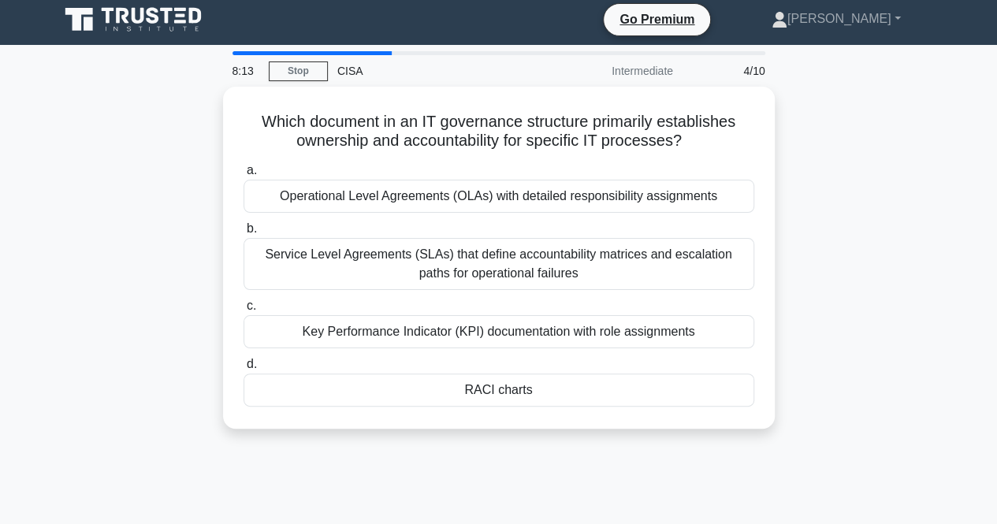
scroll to position [0, 0]
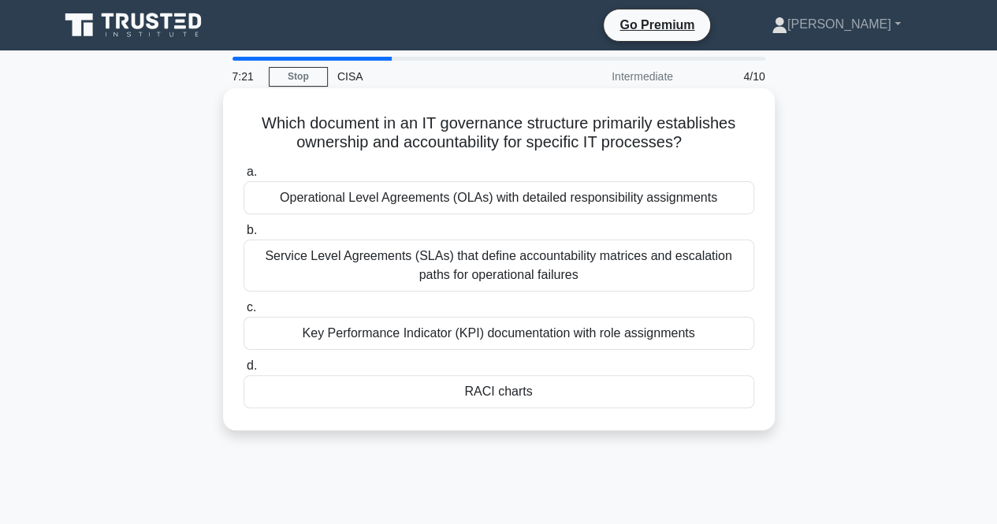
click at [442, 199] on div "Operational Level Agreements (OLAs) with detailed responsibility assignments" at bounding box center [499, 197] width 511 height 33
click at [244, 177] on input "a. Operational Level Agreements (OLAs) with detailed responsibility assignments" at bounding box center [244, 172] width 0 height 10
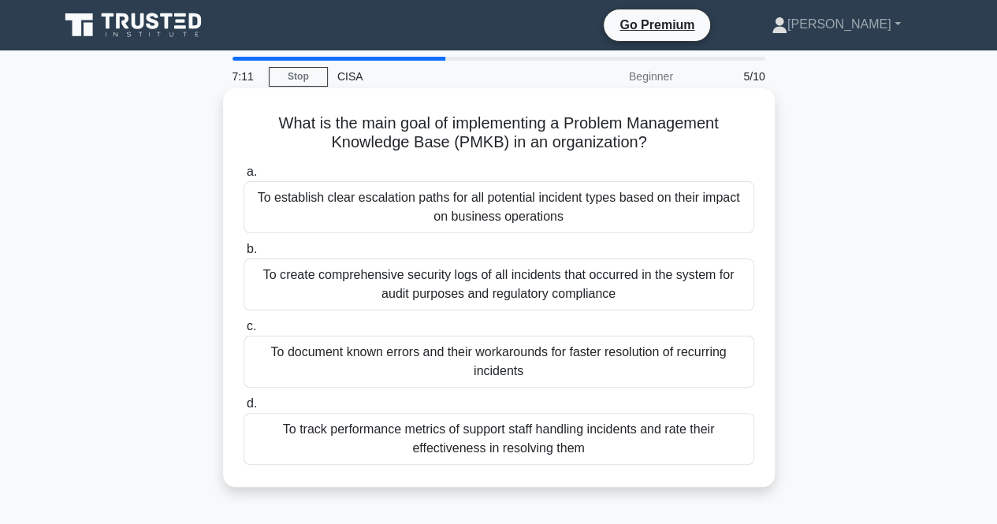
click at [450, 208] on div "To establish clear escalation paths for all potential incident types based on t…" at bounding box center [499, 207] width 511 height 52
click at [244, 177] on input "a. To establish clear escalation paths for all potential incident types based o…" at bounding box center [244, 172] width 0 height 10
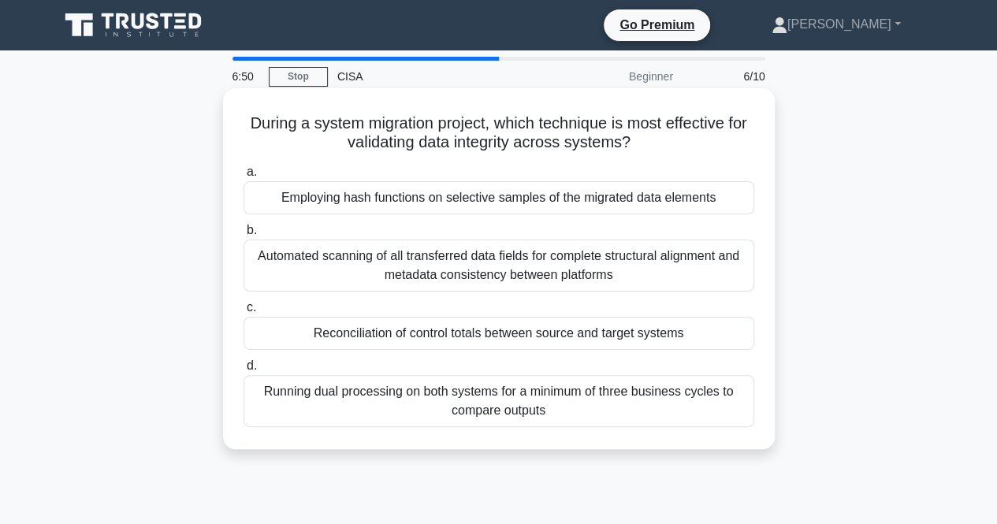
click at [430, 210] on div "Employing hash functions on selective samples of the migrated data elements" at bounding box center [499, 197] width 511 height 33
click at [244, 177] on input "a. Employing hash functions on selective samples of the migrated data elements" at bounding box center [244, 172] width 0 height 10
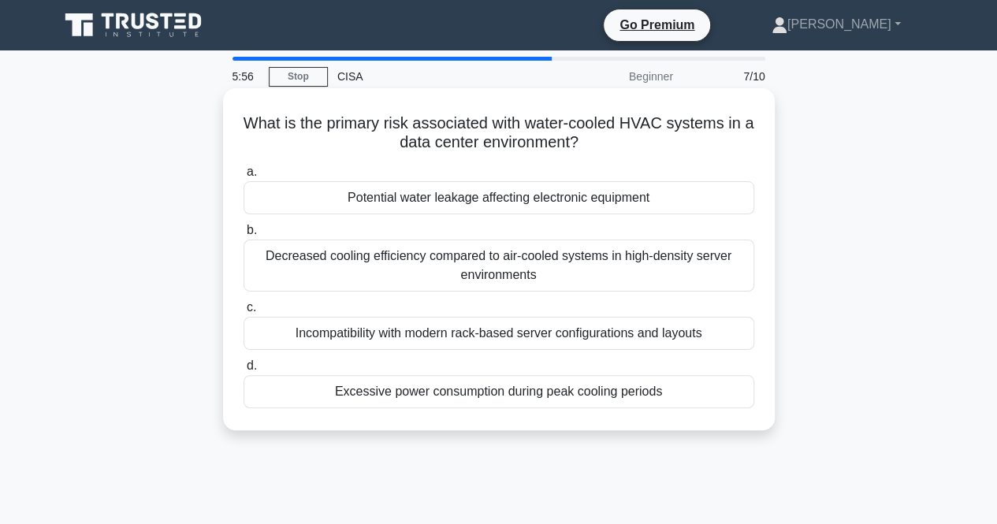
click at [443, 201] on div "Potential water leakage affecting electronic equipment" at bounding box center [499, 197] width 511 height 33
click at [244, 177] on input "a. Potential water leakage affecting electronic equipment" at bounding box center [244, 172] width 0 height 10
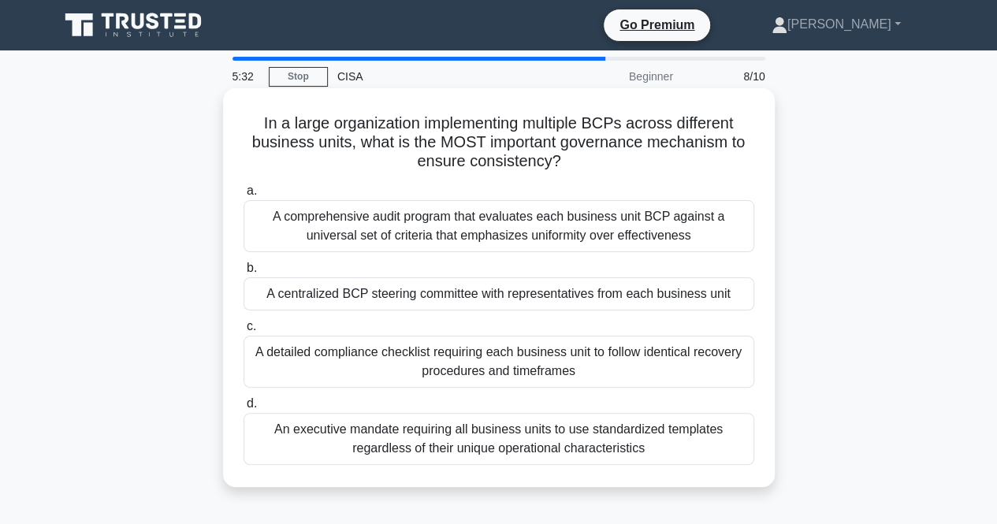
click at [431, 225] on div "A comprehensive audit program that evaluates each business unit BCP against a u…" at bounding box center [499, 226] width 511 height 52
click at [244, 196] on input "a. A comprehensive audit program that evaluates each business unit BCP against …" at bounding box center [244, 191] width 0 height 10
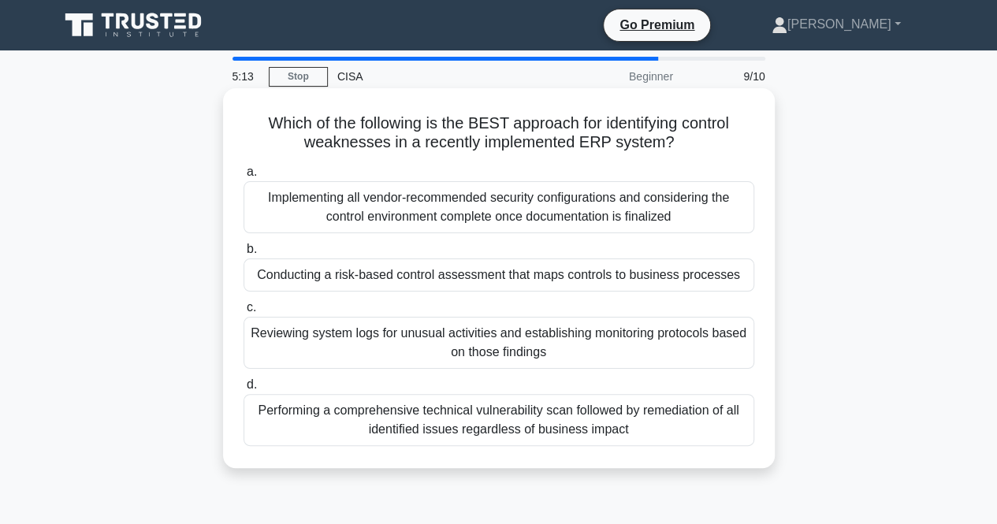
click at [409, 269] on div "Conducting a risk-based control assessment that maps controls to business proce…" at bounding box center [499, 275] width 511 height 33
click at [244, 255] on input "b. Conducting a risk-based control assessment that maps controls to business pr…" at bounding box center [244, 249] width 0 height 10
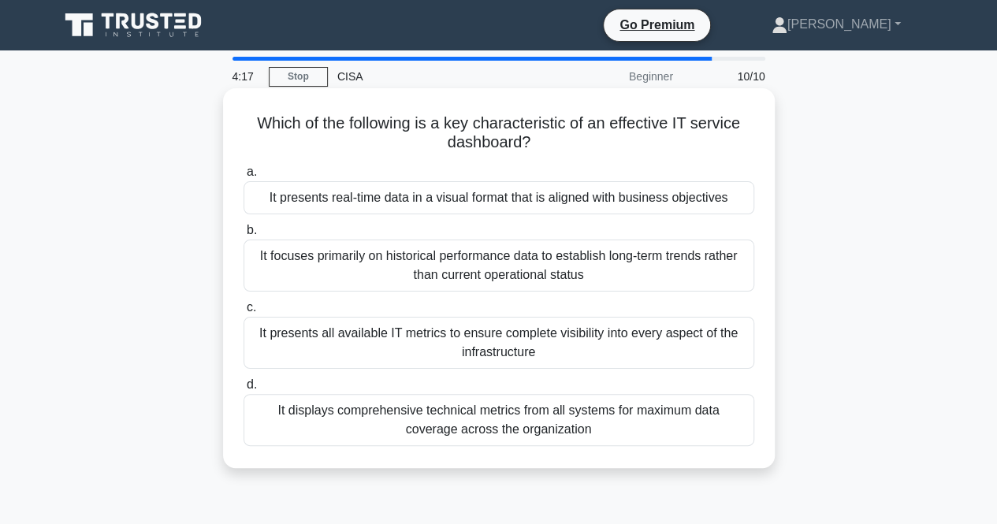
click at [433, 339] on div "It presents all available IT metrics to ensure complete visibility into every a…" at bounding box center [499, 343] width 511 height 52
click at [244, 313] on input "c. It presents all available IT metrics to ensure complete visibility into ever…" at bounding box center [244, 308] width 0 height 10
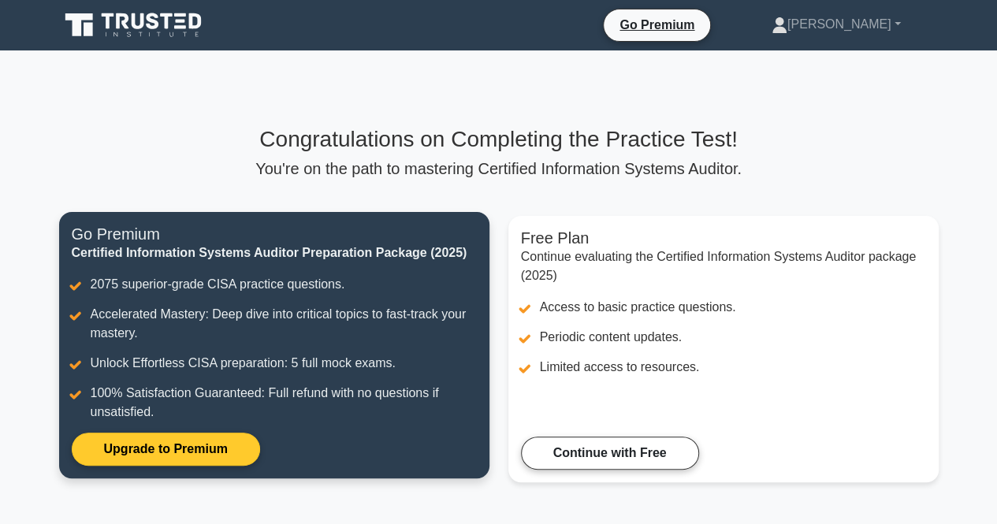
click at [169, 433] on link "Upgrade to Premium" at bounding box center [166, 449] width 188 height 33
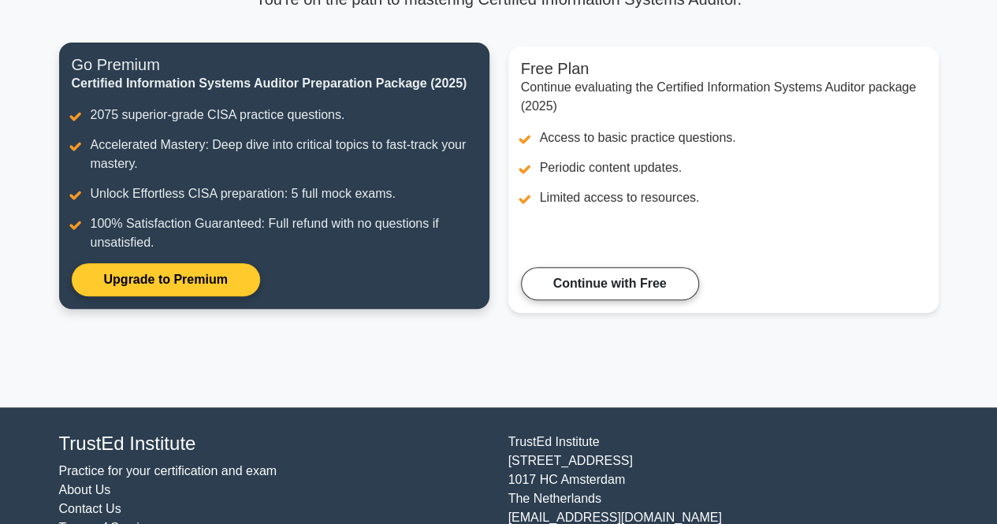
scroll to position [225, 0]
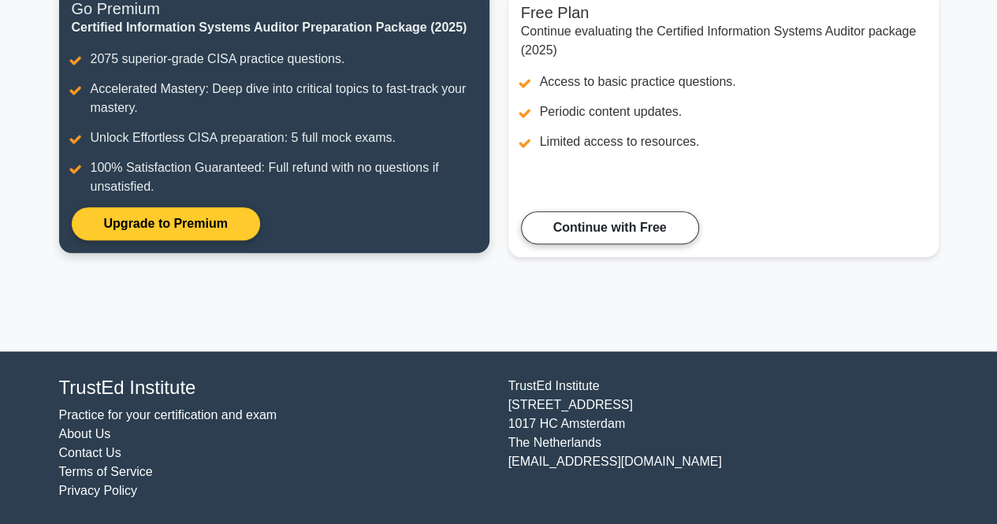
click at [260, 217] on link "Upgrade to Premium" at bounding box center [166, 223] width 188 height 33
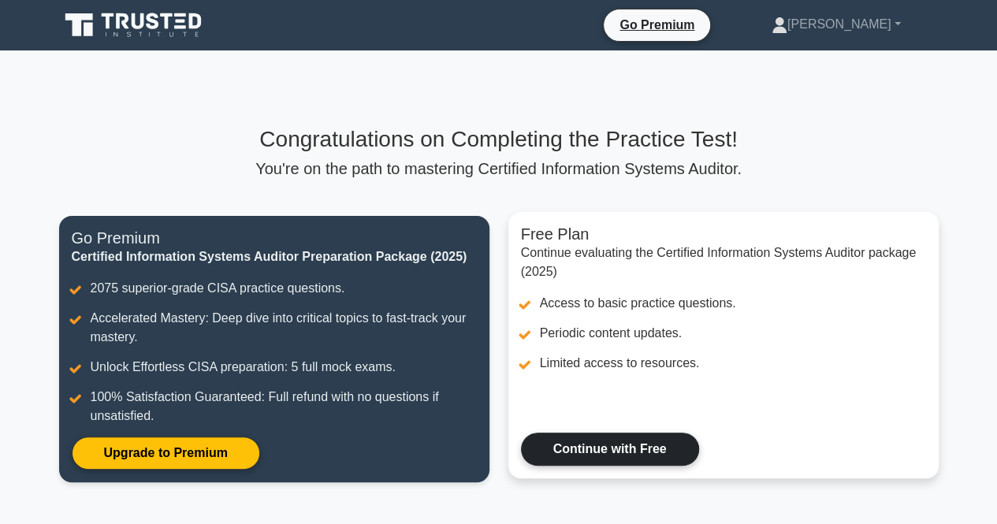
click at [571, 446] on link "Continue with Free" at bounding box center [610, 449] width 178 height 33
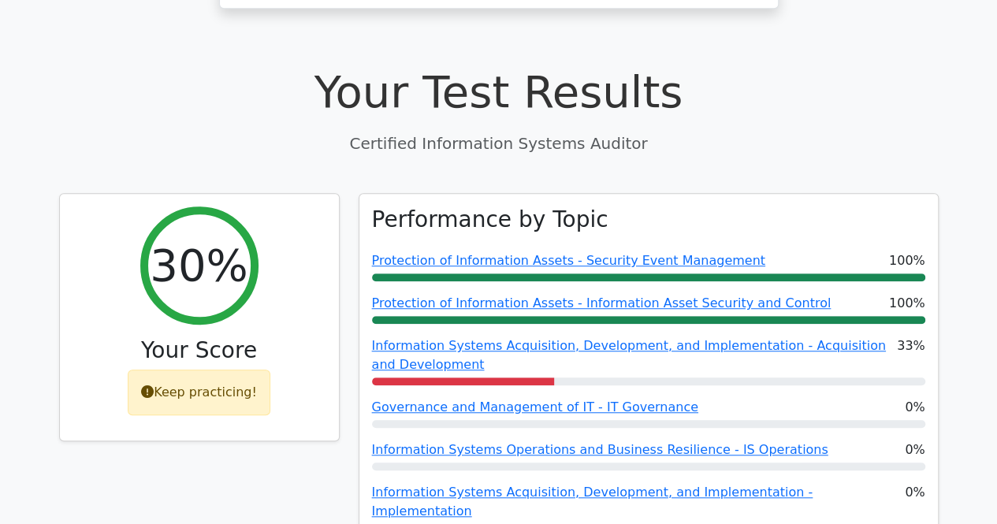
scroll to position [494, 0]
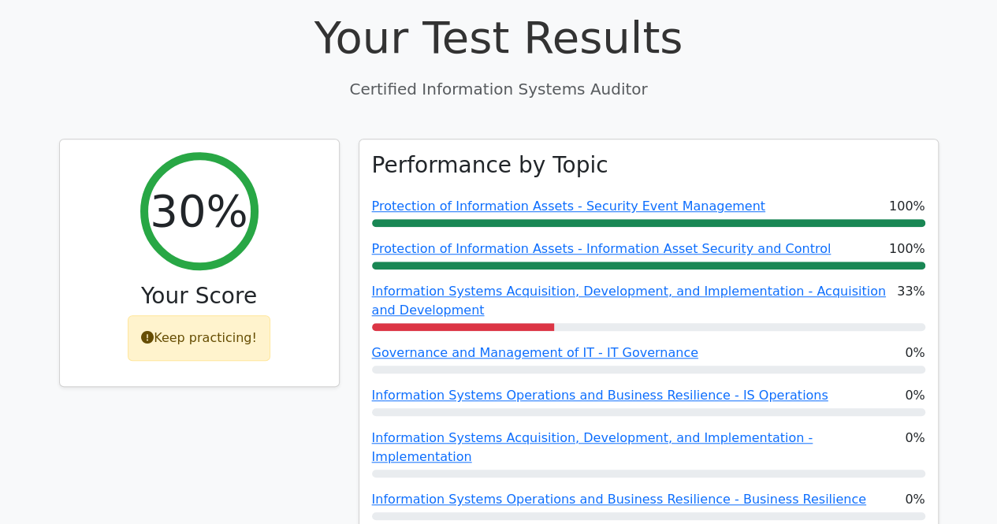
click at [168, 464] on div "30% Your Score Keep practicing!" at bounding box center [200, 374] width 300 height 470
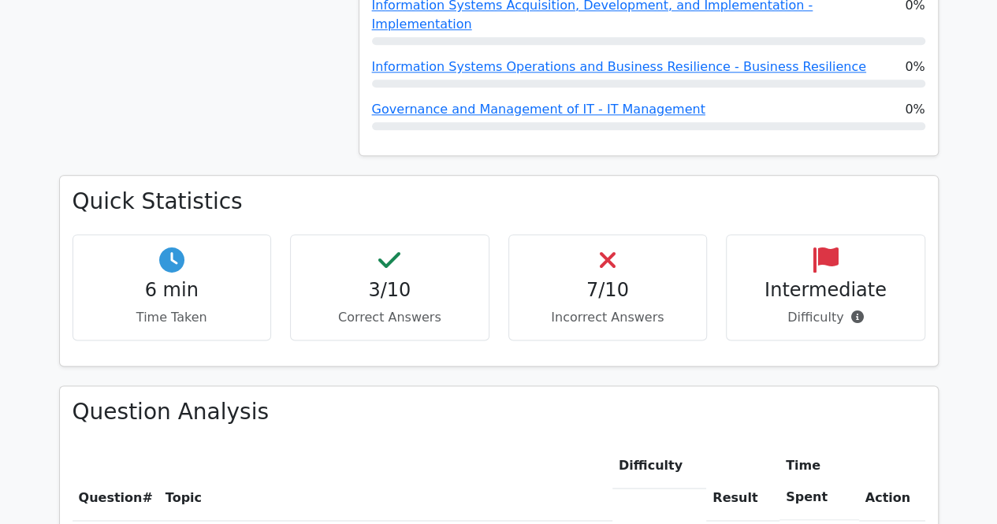
scroll to position [931, 0]
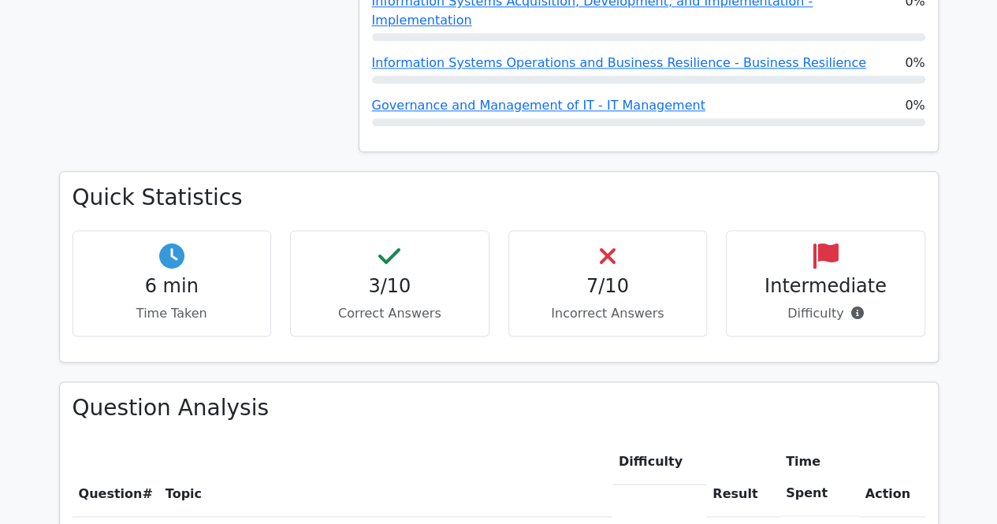
click at [192, 440] on th "Topic" at bounding box center [385, 478] width 453 height 76
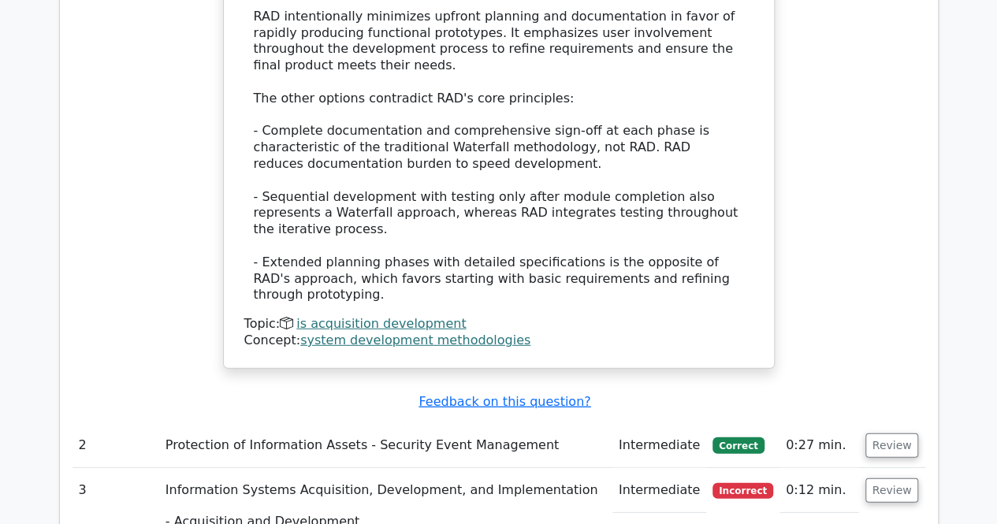
scroll to position [2025, 0]
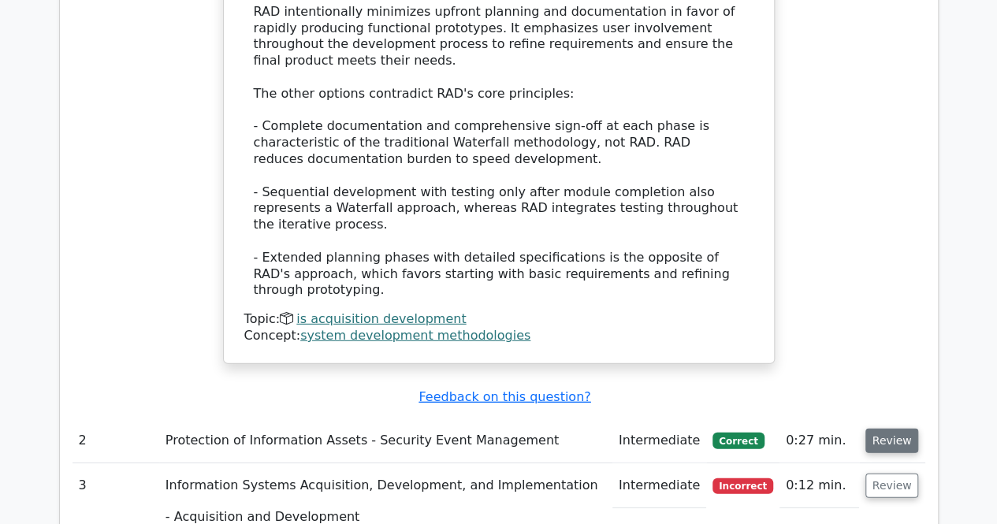
click at [885, 429] on button "Review" at bounding box center [893, 441] width 54 height 24
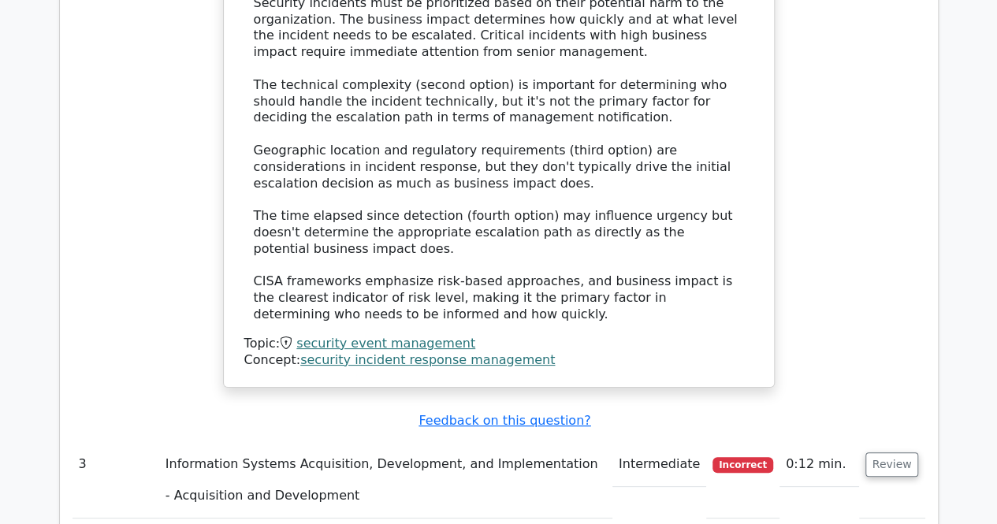
scroll to position [2935, 0]
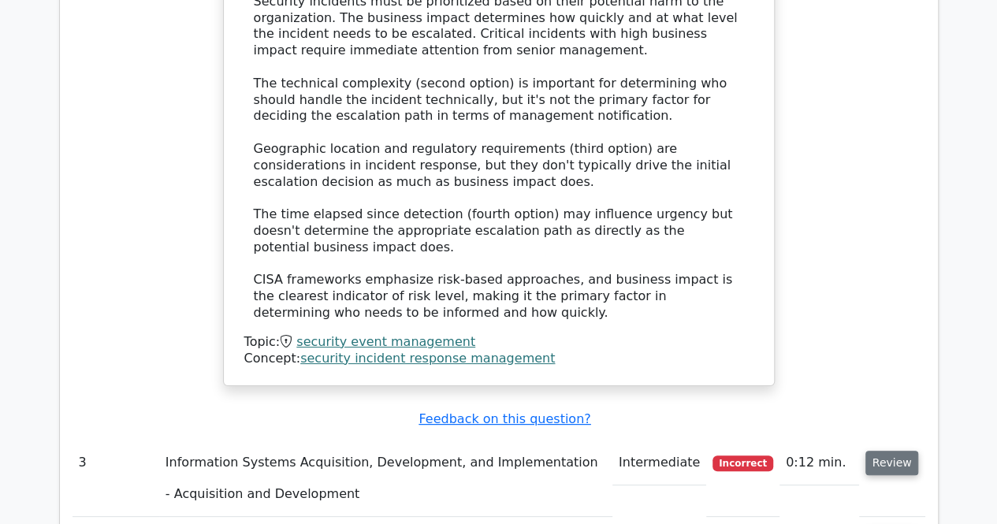
click at [883, 451] on button "Review" at bounding box center [893, 463] width 54 height 24
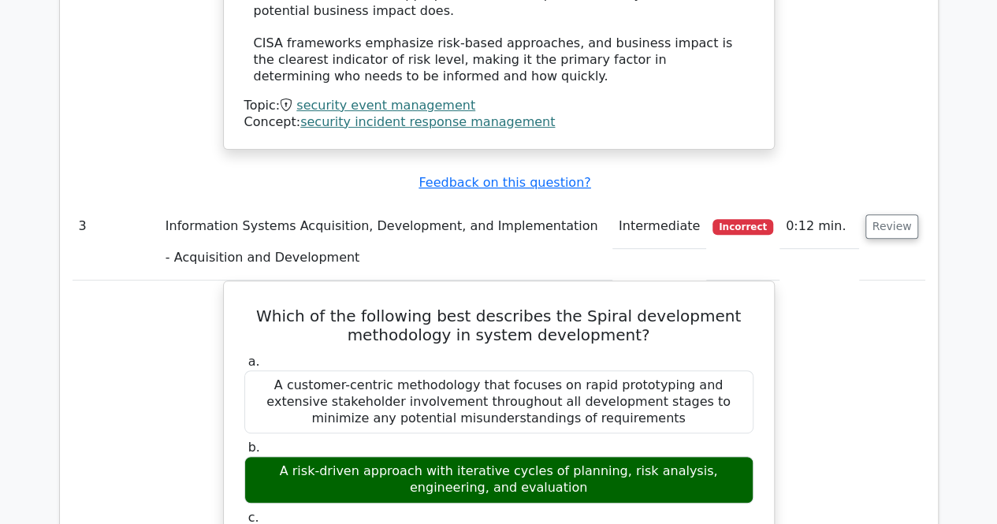
scroll to position [3191, 0]
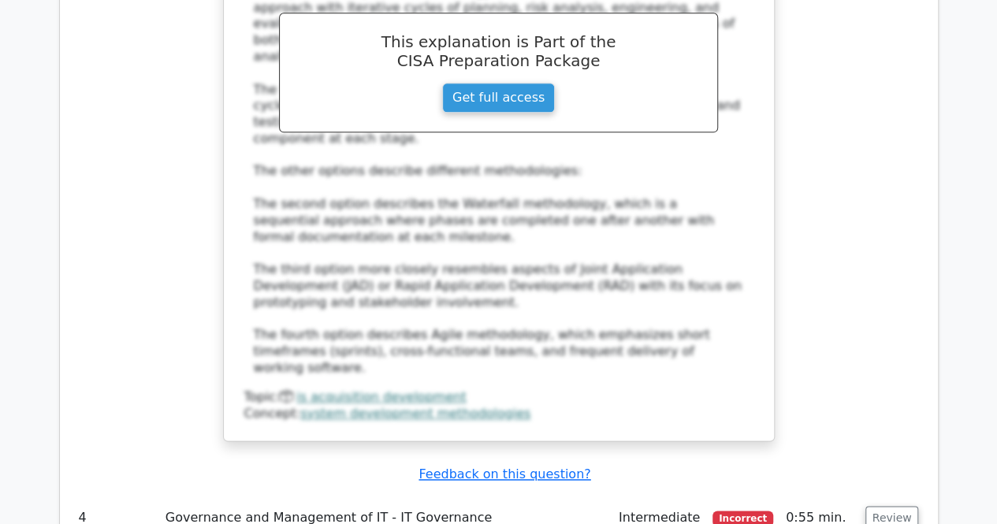
scroll to position [3945, 0]
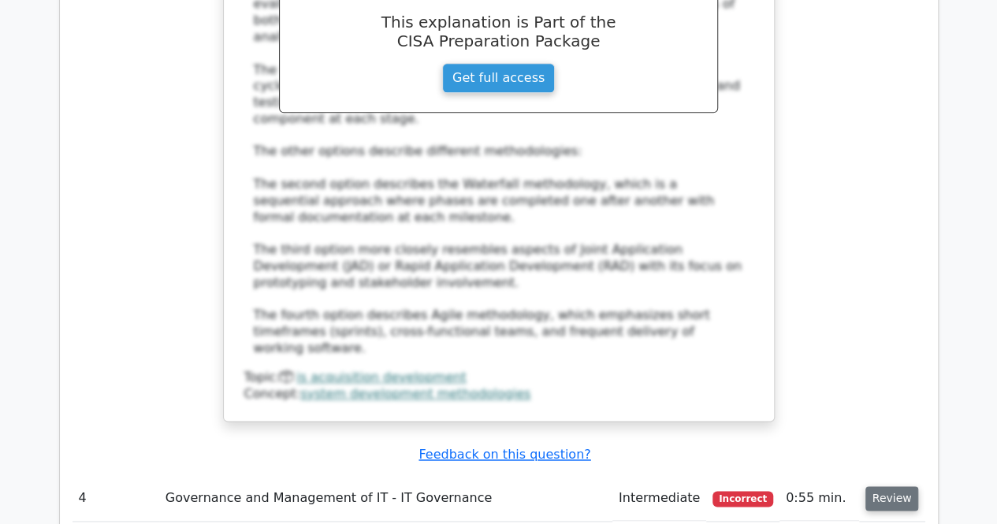
click at [897, 486] on button "Review" at bounding box center [893, 498] width 54 height 24
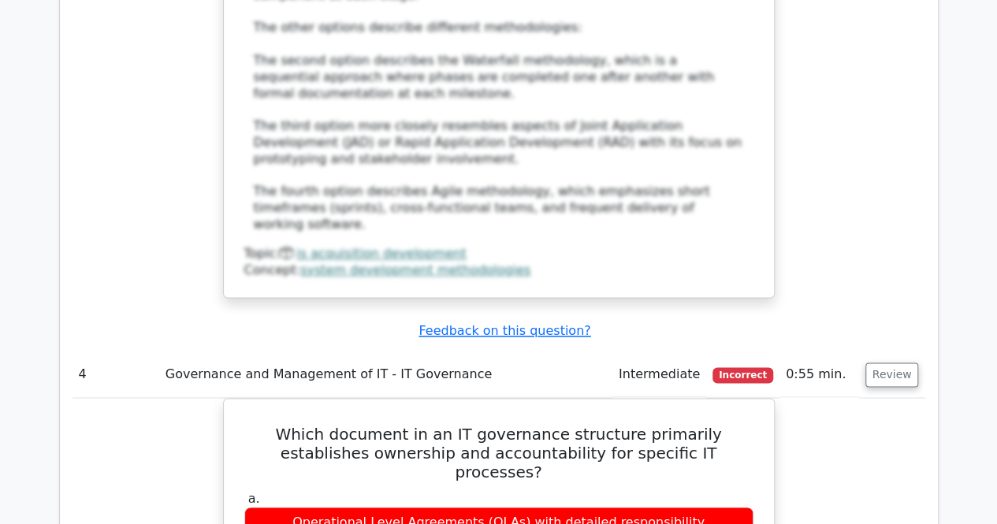
scroll to position [4068, 0]
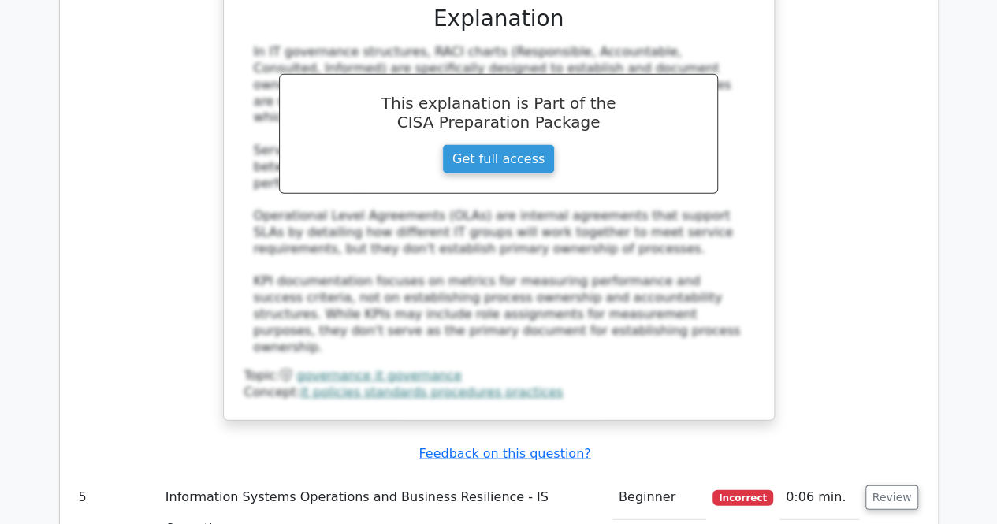
scroll to position [4825, 0]
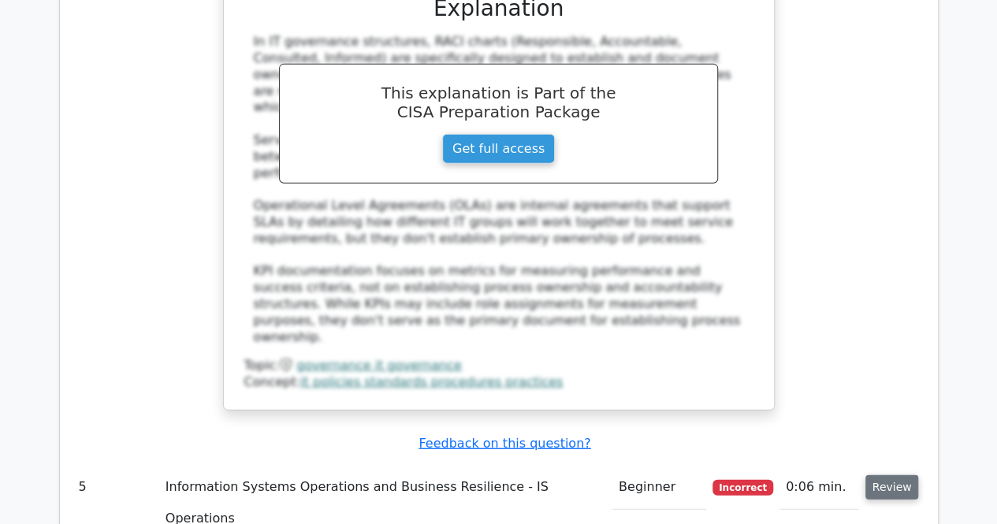
click at [887, 475] on button "Review" at bounding box center [893, 487] width 54 height 24
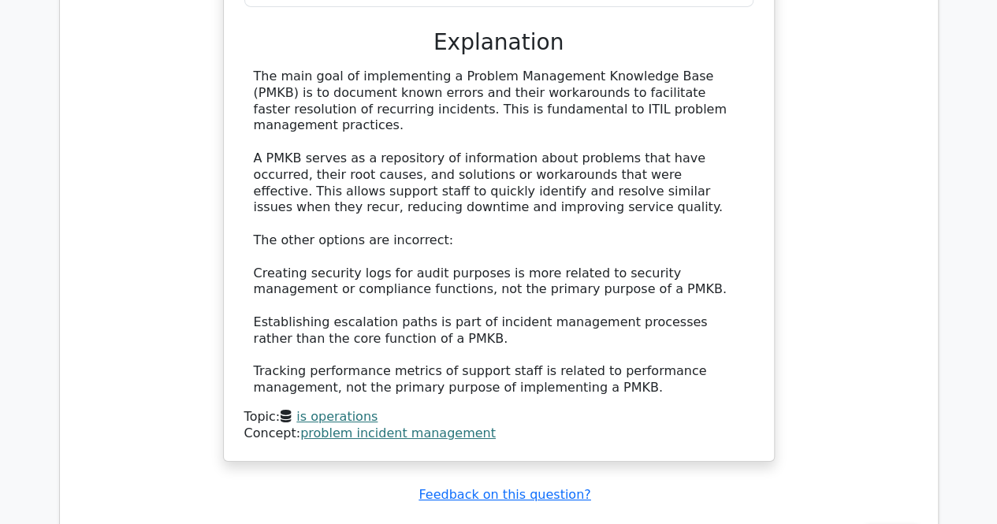
scroll to position [5706, 0]
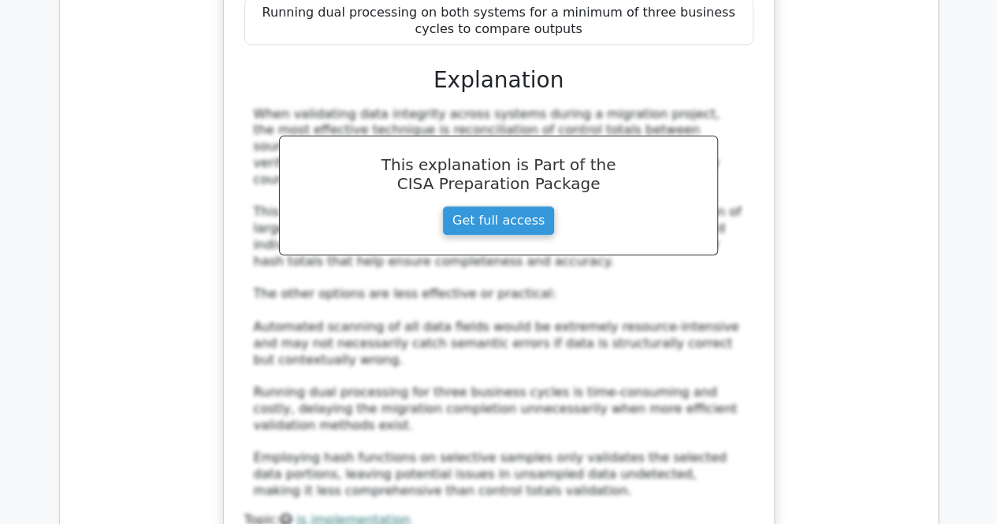
scroll to position [6583, 0]
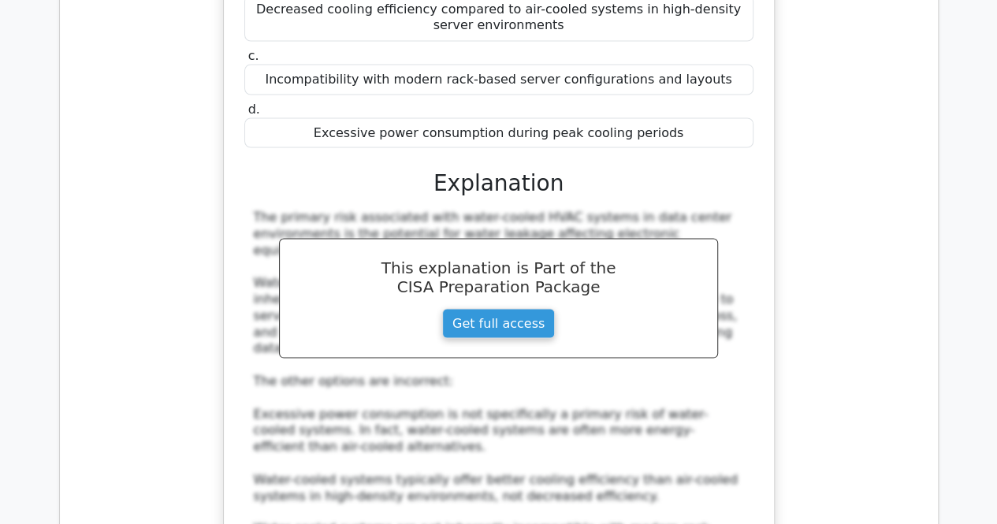
scroll to position [7430, 0]
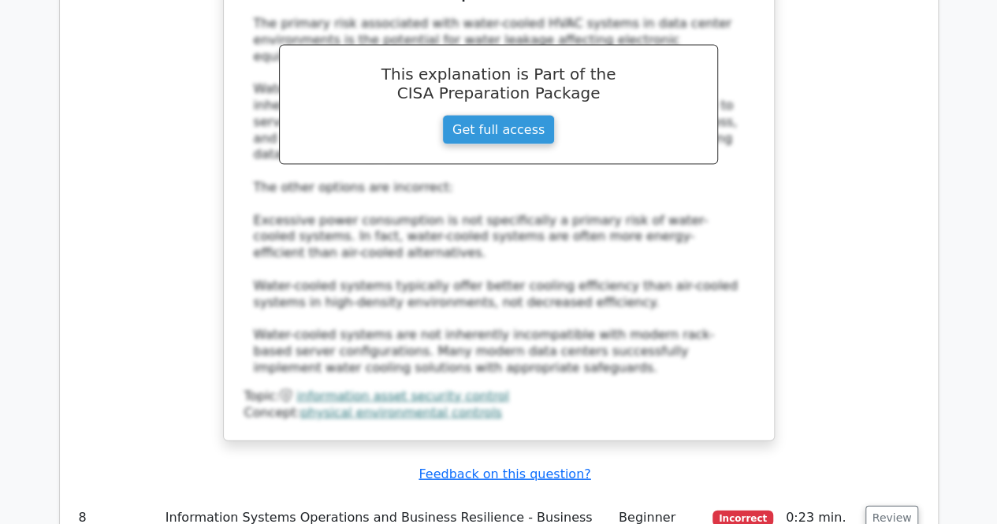
scroll to position [7623, 0]
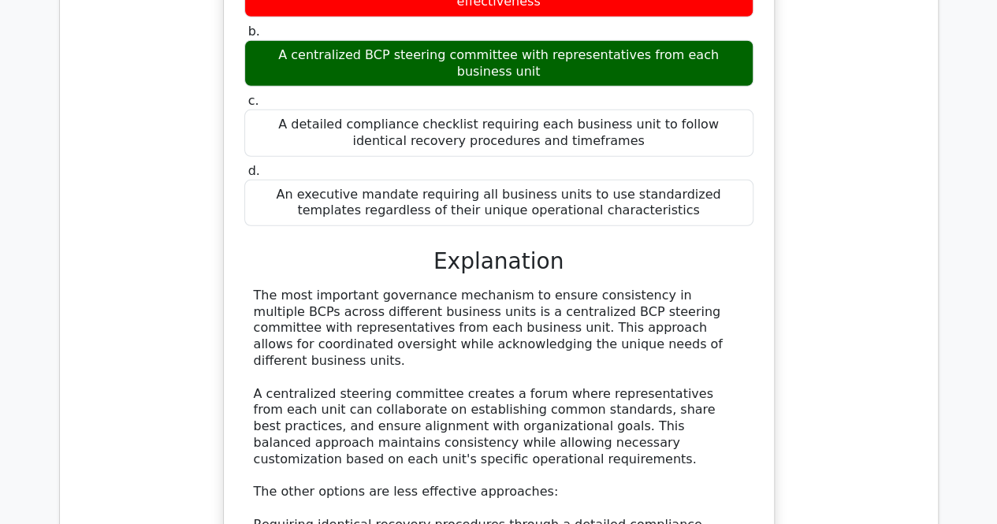
scroll to position [8349, 0]
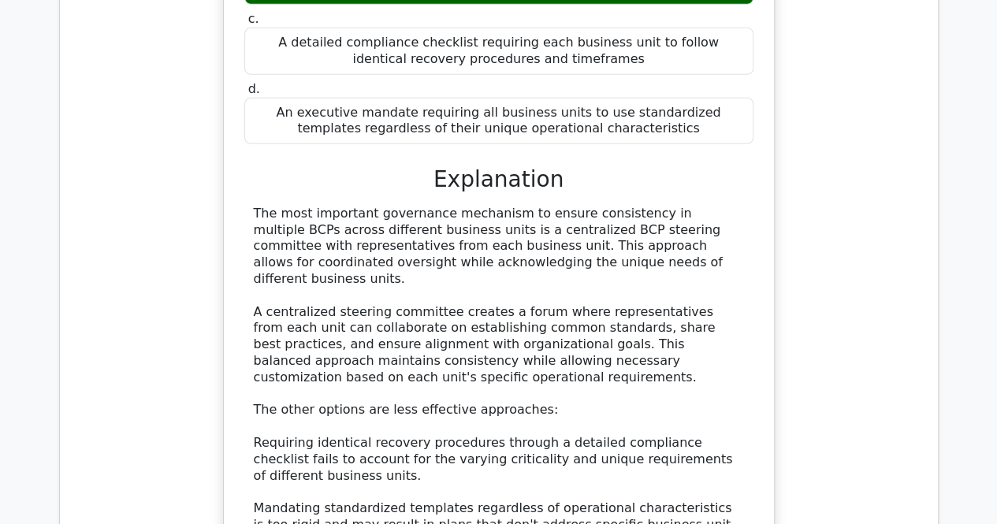
scroll to position [8506, 0]
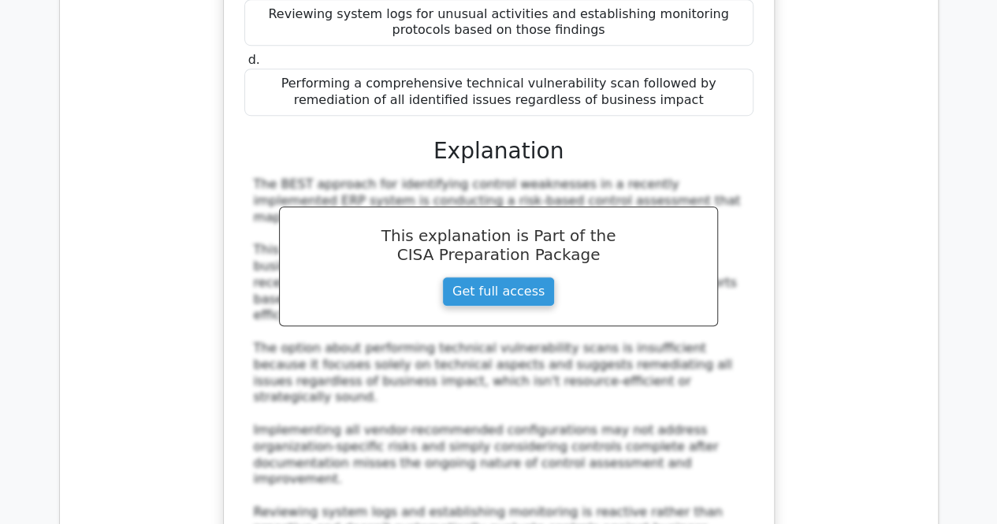
scroll to position [9494, 0]
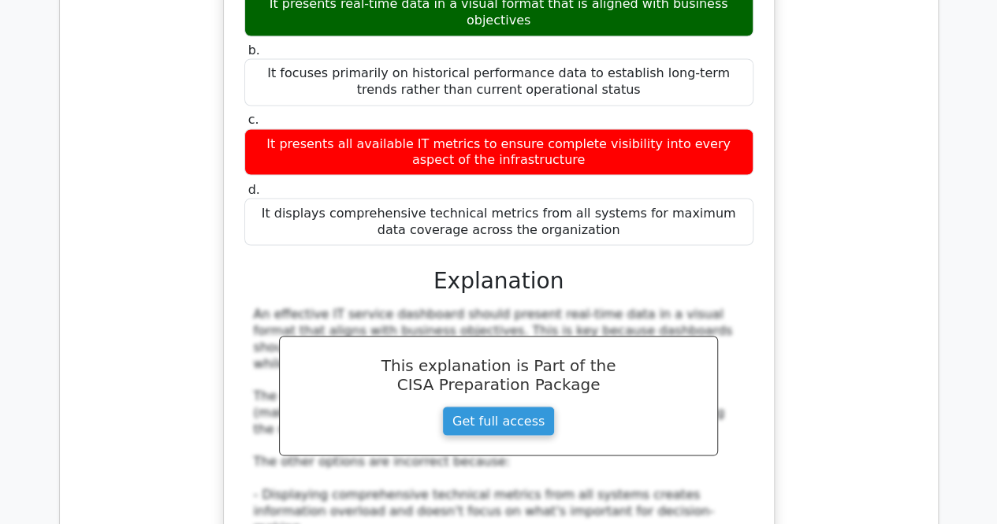
scroll to position [10326, 0]
